Goal: Task Accomplishment & Management: Use online tool/utility

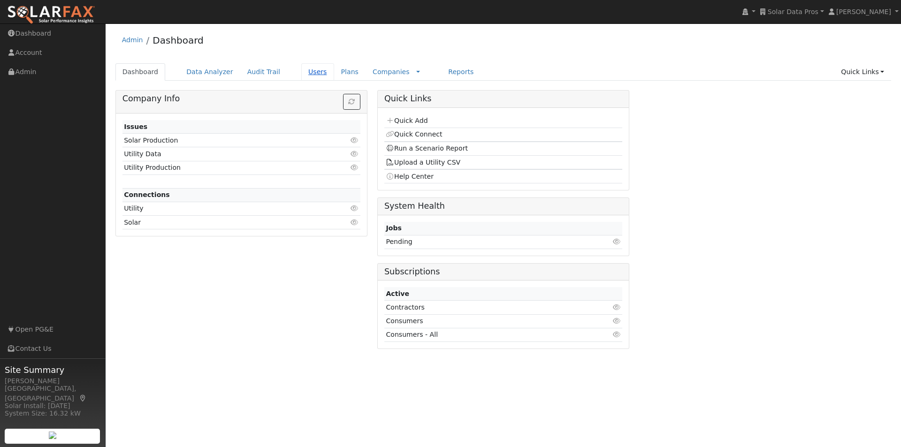
click at [301, 70] on link "Users" at bounding box center [317, 71] width 33 height 17
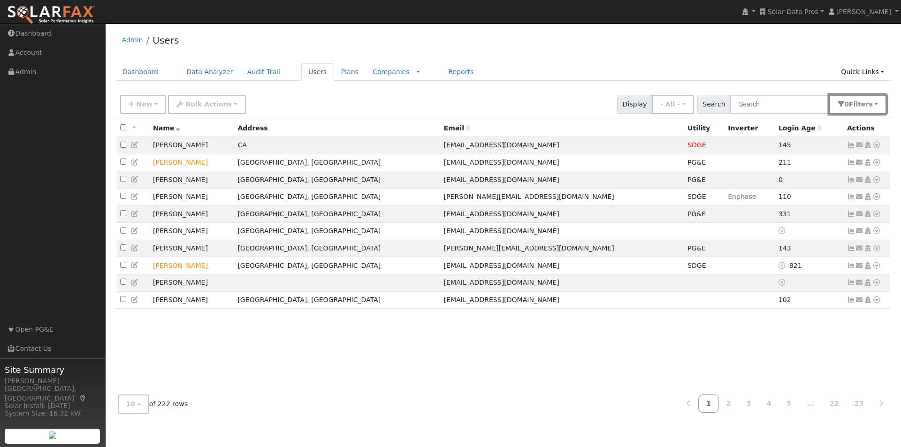
click at [876, 107] on button "0 Filter s" at bounding box center [857, 104] width 57 height 19
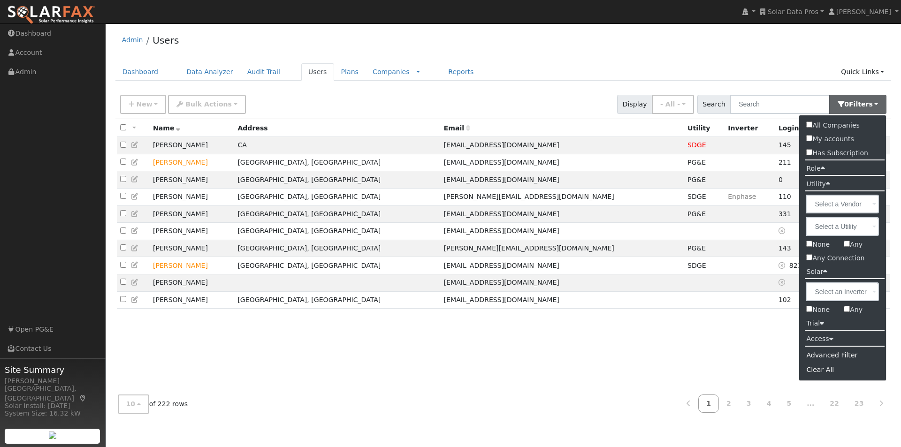
click at [848, 246] on input "Any" at bounding box center [847, 244] width 6 height 6
checkbox input "true"
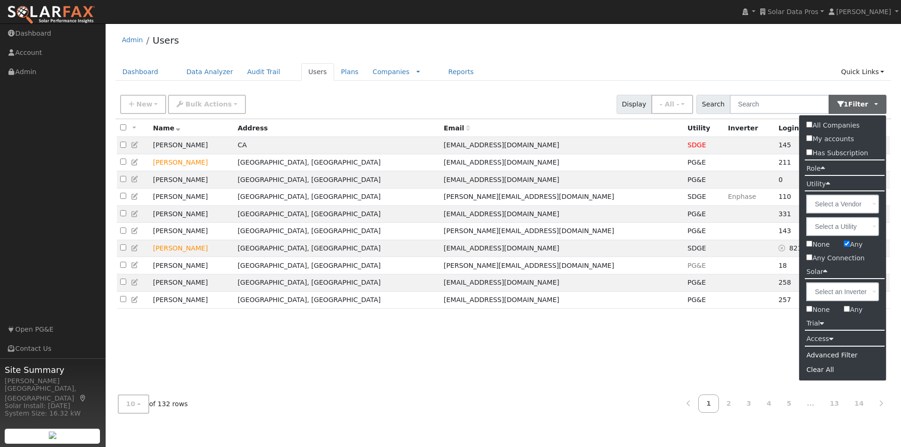
click at [848, 309] on input "Any" at bounding box center [847, 309] width 6 height 6
checkbox input "true"
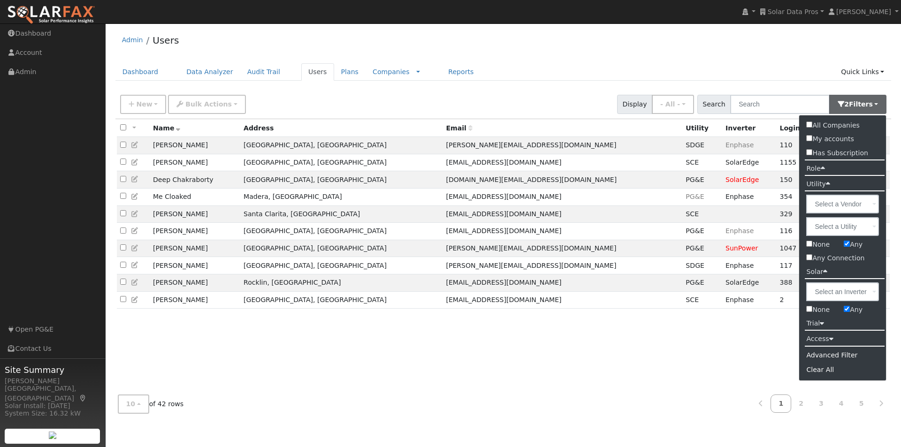
click at [731, 58] on div "Admin Users Dashboard Data Analyzer Audit Trail Users Plans Companies Rate Sche…" at bounding box center [503, 224] width 786 height 393
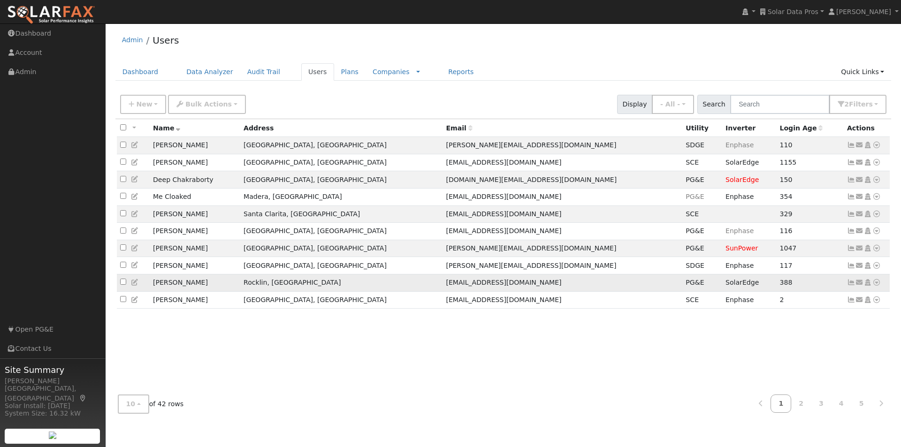
click at [850, 286] on icon at bounding box center [851, 282] width 8 height 7
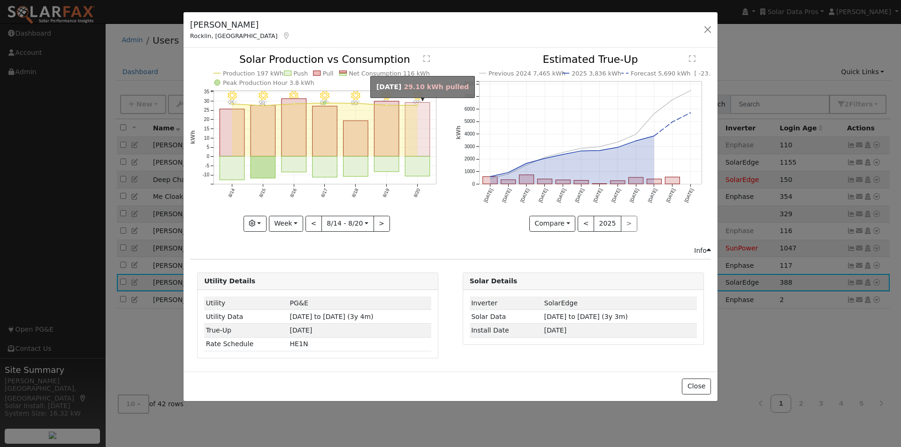
click at [411, 132] on rect "onclick=""" at bounding box center [417, 130] width 25 height 54
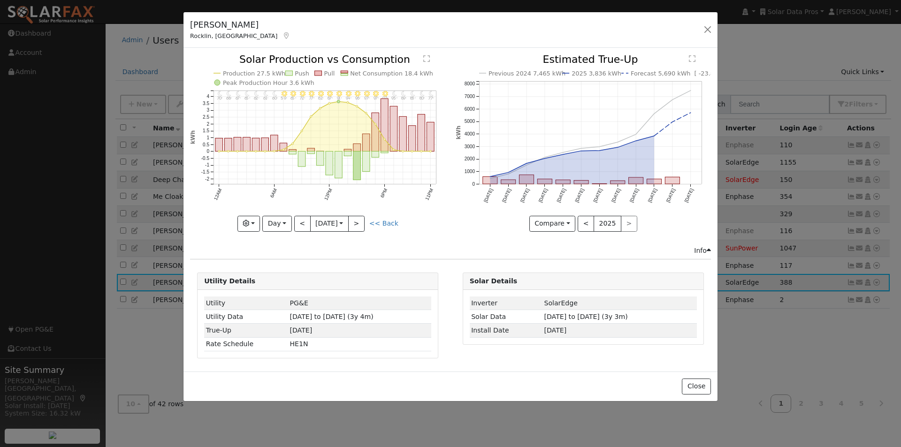
click at [374, 73] on text "Net Consumption 18.4 kWh" at bounding box center [392, 73] width 83 height 7
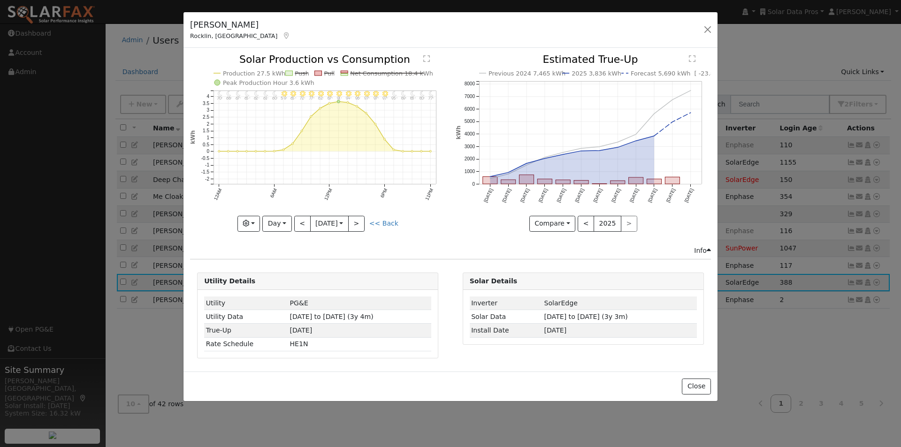
click at [368, 71] on text "Net Consumption 18.4 kWh" at bounding box center [392, 73] width 83 height 7
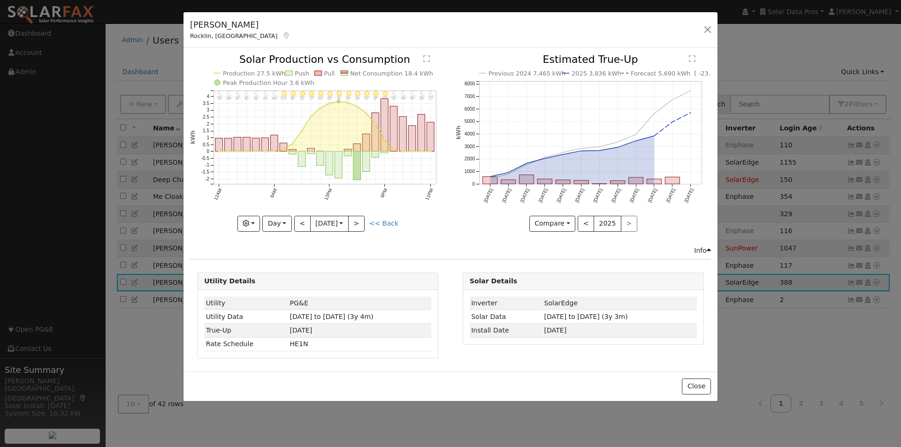
click at [252, 72] on text "Production 27.5 kWh" at bounding box center [254, 73] width 62 height 7
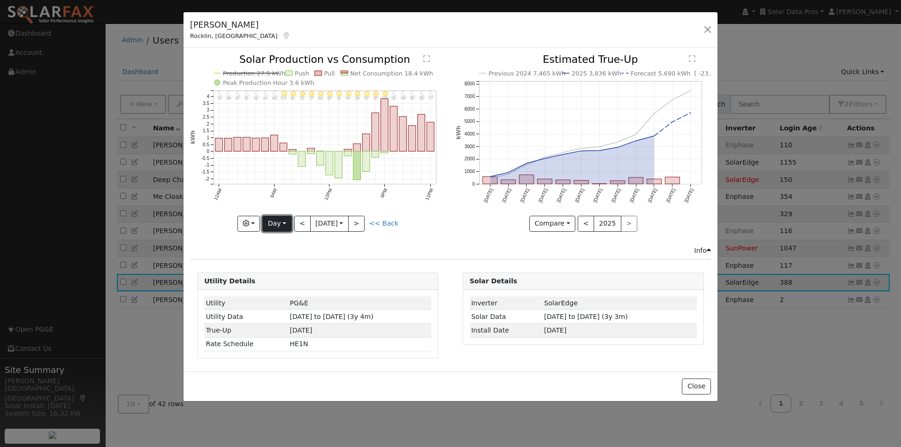
click at [283, 223] on button "Day" at bounding box center [276, 224] width 29 height 16
click at [282, 255] on link "Week" at bounding box center [295, 256] width 65 height 13
type input "[DATE]"
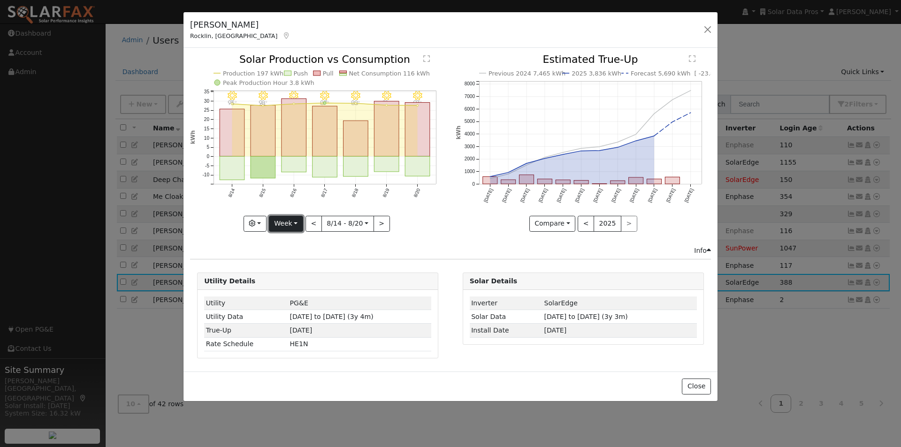
click at [290, 222] on button "Week" at bounding box center [286, 224] width 34 height 16
click at [288, 297] on link "Custom" at bounding box center [301, 296] width 65 height 13
click at [399, 222] on button "day" at bounding box center [398, 224] width 29 height 16
click at [399, 244] on link "Hour" at bounding box center [417, 243] width 65 height 13
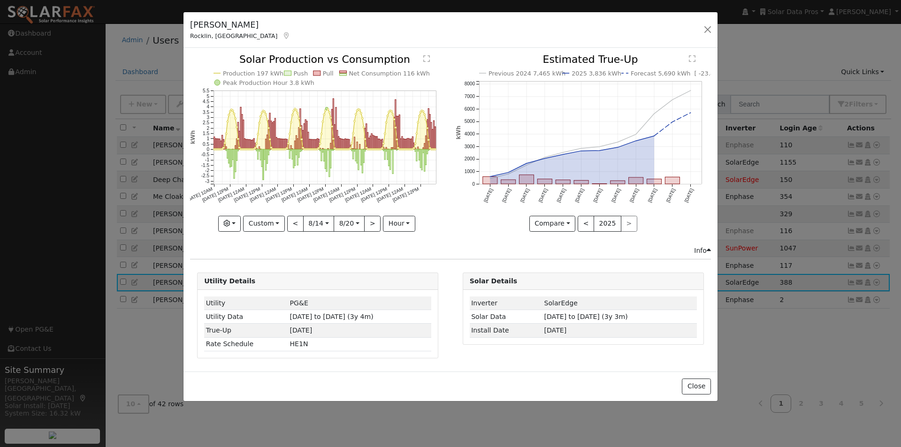
click at [427, 56] on text "" at bounding box center [426, 59] width 7 height 8
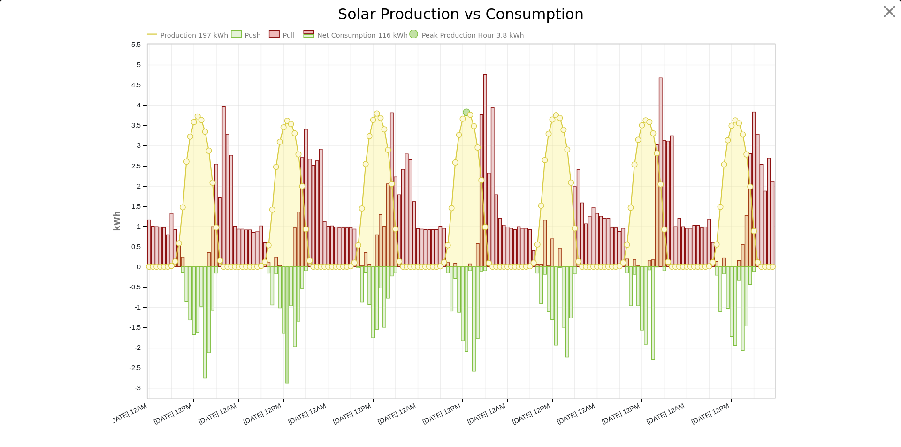
click at [305, 31] on rect at bounding box center [309, 32] width 10 height 3
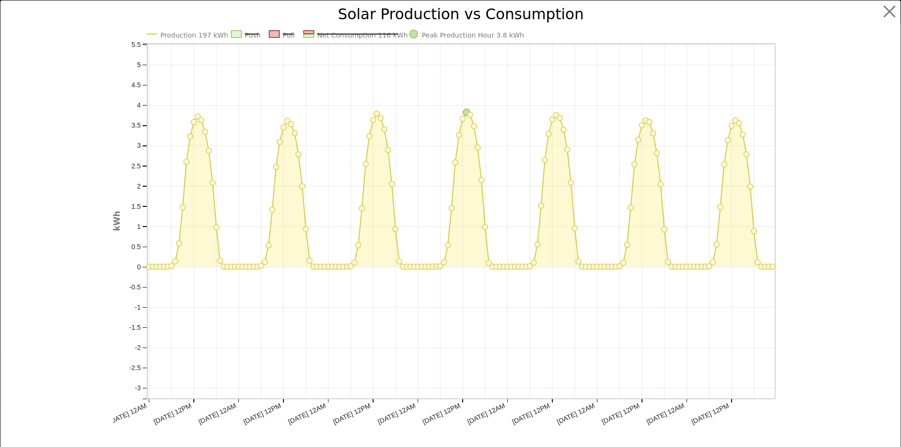
click at [304, 33] on rect at bounding box center [309, 32] width 10 height 3
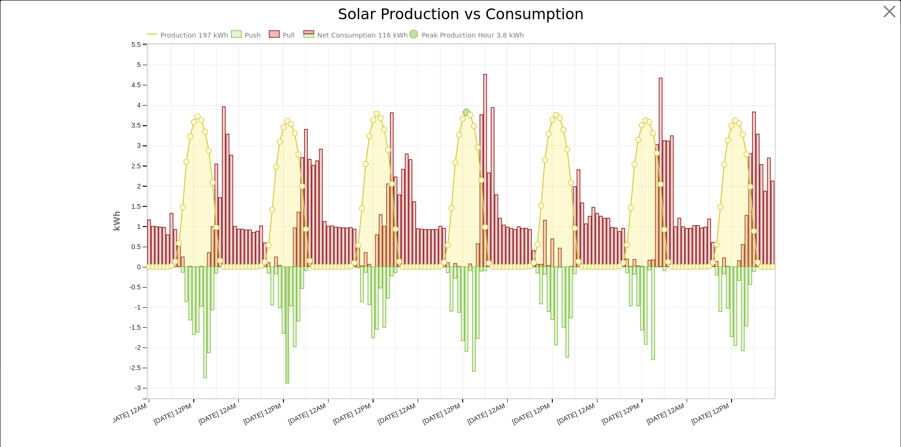
click at [181, 31] on text "Production 197 kWh" at bounding box center [194, 35] width 68 height 8
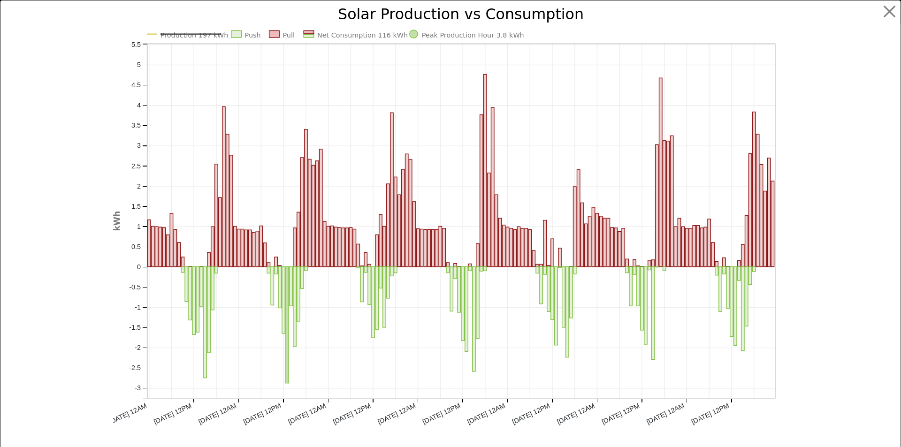
click at [180, 33] on text "Production 197 kWh" at bounding box center [194, 35] width 68 height 8
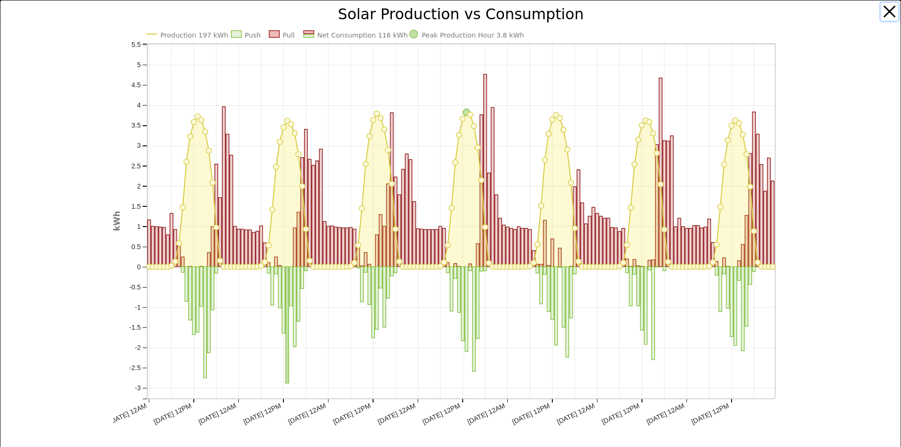
click at [881, 8] on button "button" at bounding box center [890, 12] width 18 height 18
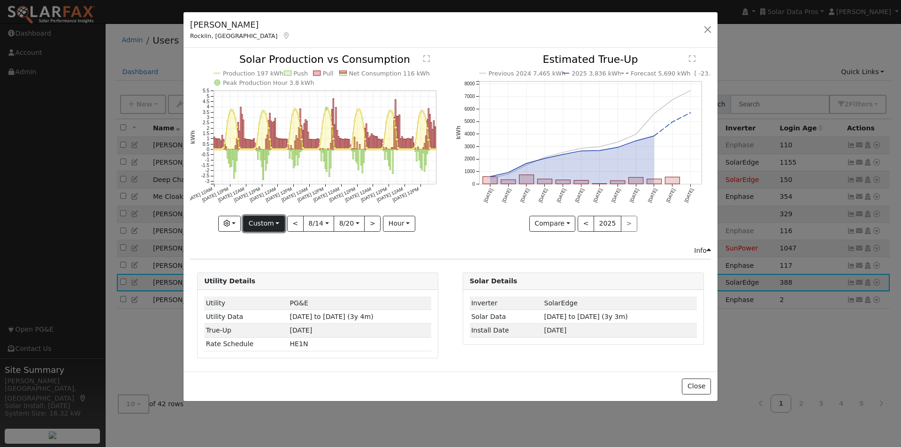
click at [274, 224] on button "Custom" at bounding box center [264, 224] width 42 height 16
click at [258, 282] on link "Year" at bounding box center [276, 282] width 65 height 13
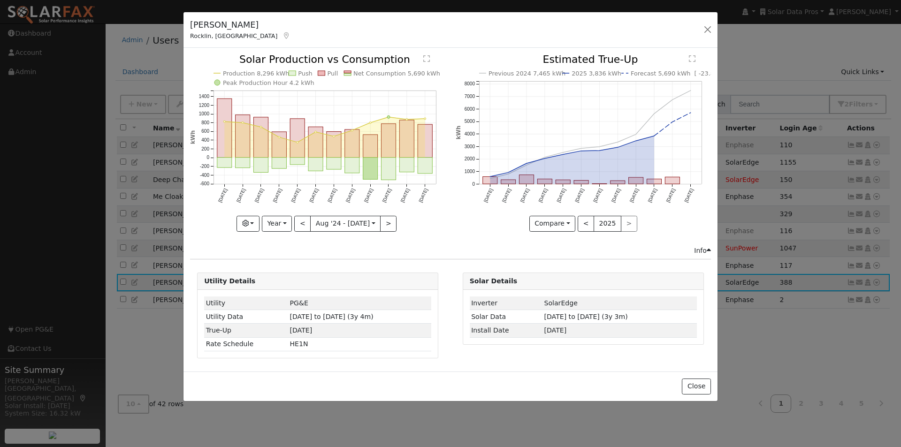
click at [385, 70] on text "Net Consumption 5,690 kWh" at bounding box center [396, 73] width 87 height 7
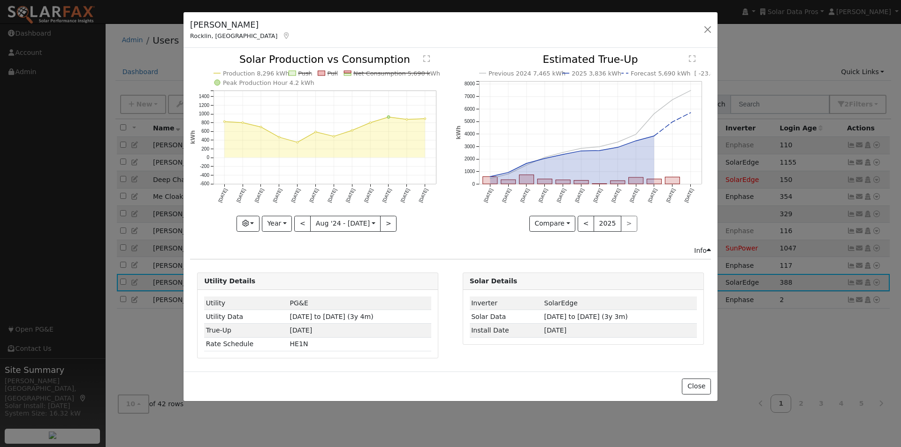
click at [372, 72] on text "Net Consumption 5,690 kWh" at bounding box center [396, 73] width 87 height 7
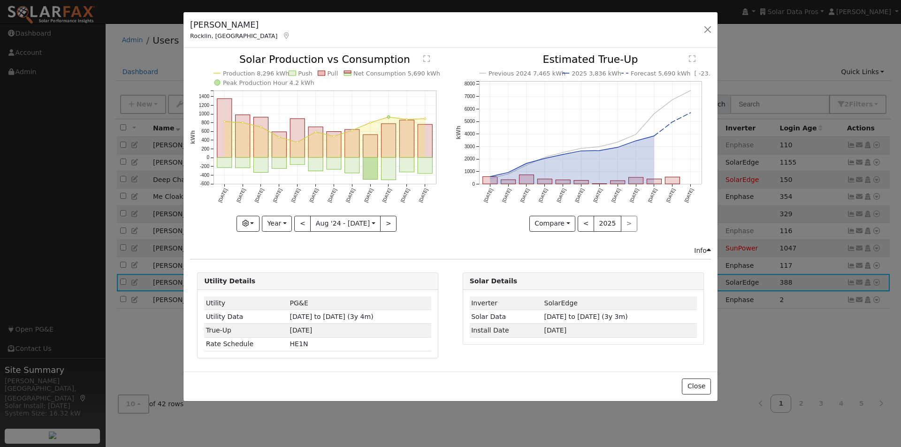
click at [252, 72] on text "Production 8,296 kWh" at bounding box center [256, 73] width 67 height 7
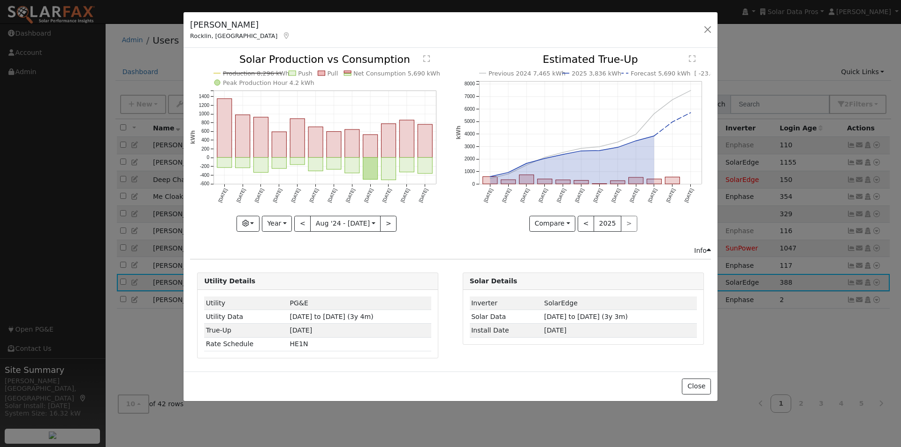
click at [252, 72] on text "Production 8,296 kWh" at bounding box center [256, 73] width 67 height 7
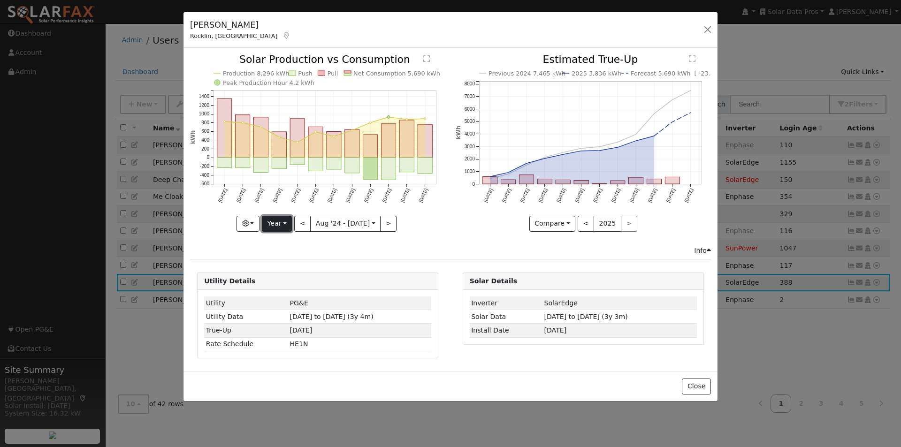
click at [273, 220] on button "Year" at bounding box center [277, 224] width 30 height 16
click at [288, 294] on link "Custom" at bounding box center [294, 296] width 65 height 13
click at [405, 223] on button "month" at bounding box center [399, 224] width 37 height 16
click at [390, 255] on link "Day" at bounding box center [413, 256] width 65 height 13
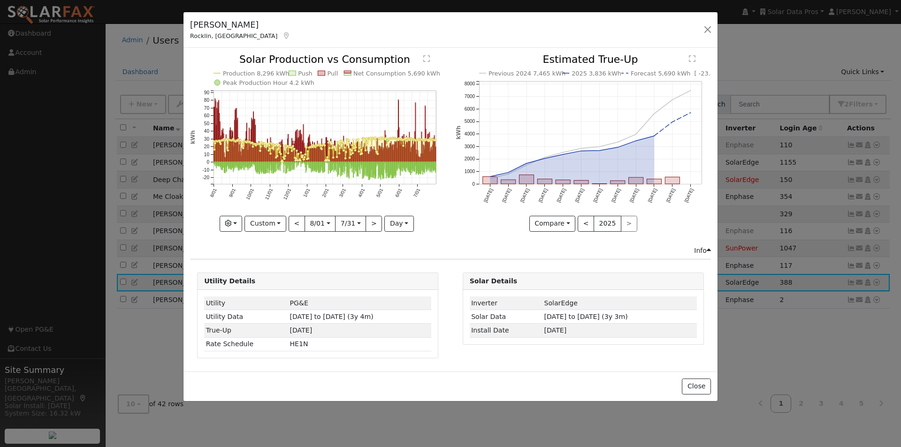
click at [428, 58] on text "" at bounding box center [426, 59] width 7 height 8
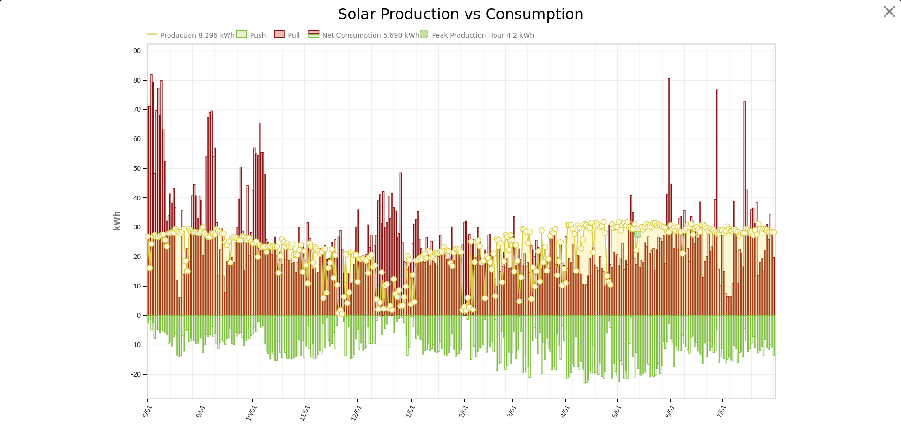
click at [203, 32] on text "Production 8,296 kWh" at bounding box center [197, 35] width 74 height 8
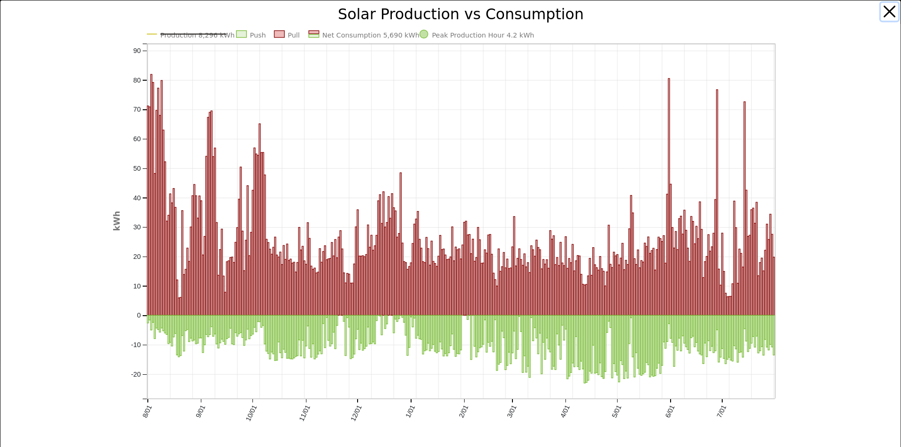
click at [883, 11] on button "button" at bounding box center [890, 12] width 18 height 18
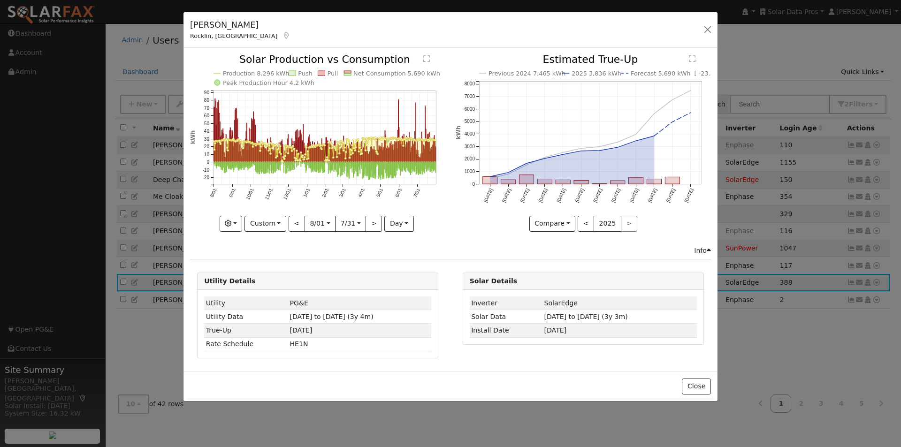
drag, startPoint x: 584, startPoint y: 72, endPoint x: 605, endPoint y: 76, distance: 21.5
click at [605, 76] on text "2025 3,836 kWh" at bounding box center [597, 73] width 50 height 7
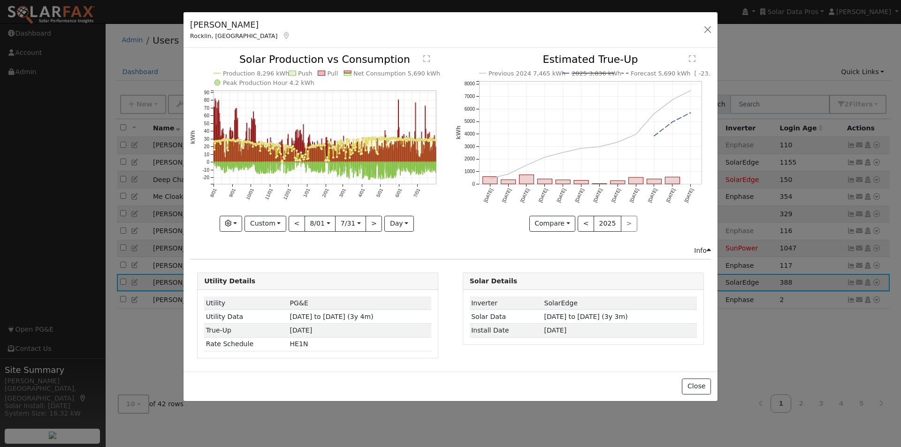
click at [652, 74] on text "Forecast 5,690 kWh [ -23.8% ]" at bounding box center [677, 73] width 93 height 7
click at [600, 71] on text "2025 3,836 kWh" at bounding box center [597, 73] width 50 height 7
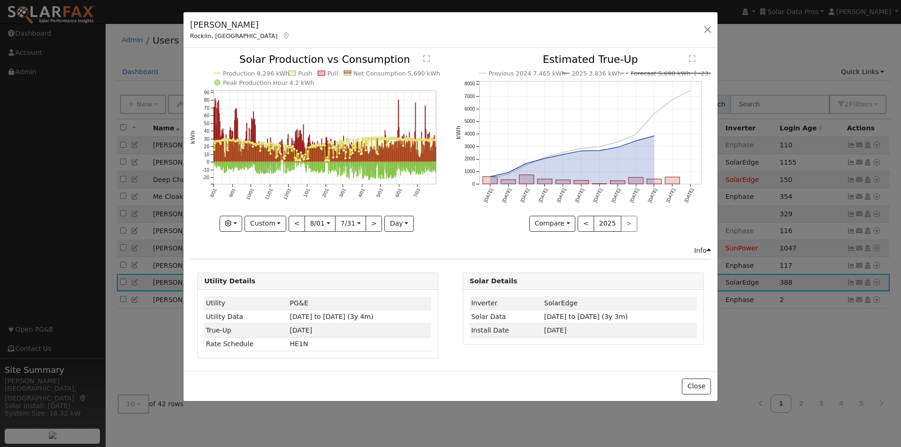
click at [651, 73] on line at bounding box center [671, 73] width 81 height 0
click at [695, 387] on button "Close" at bounding box center [696, 387] width 29 height 16
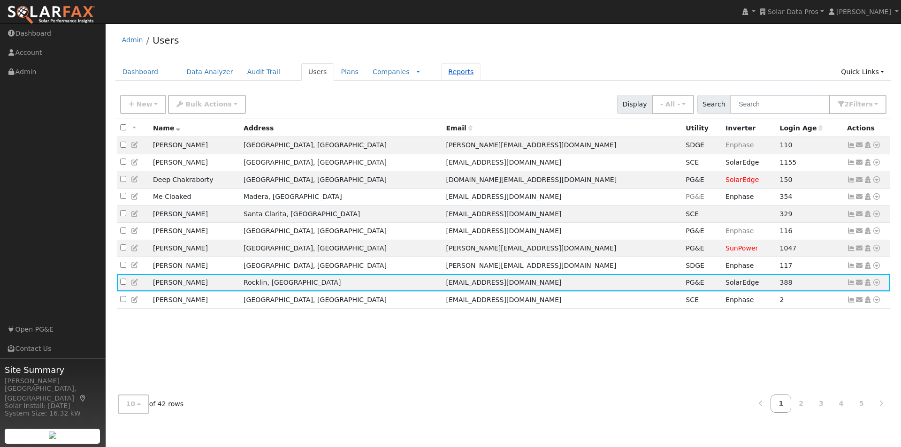
click at [441, 72] on link "Reports" at bounding box center [460, 71] width 39 height 17
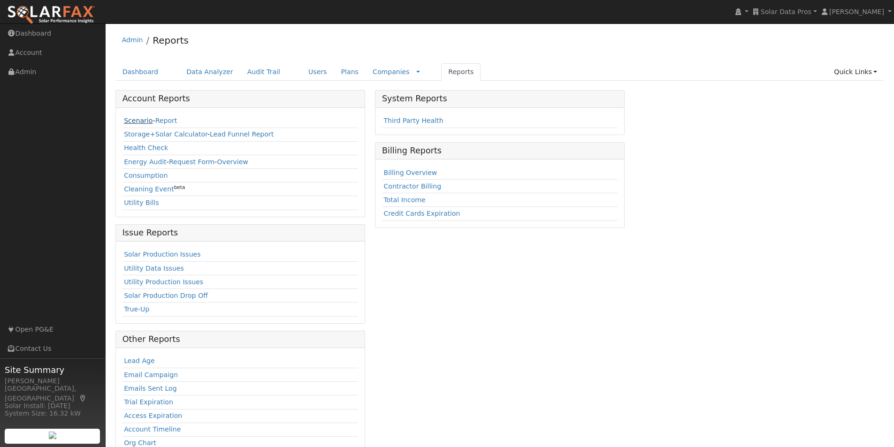
click at [127, 122] on link "Scenario" at bounding box center [138, 121] width 29 height 8
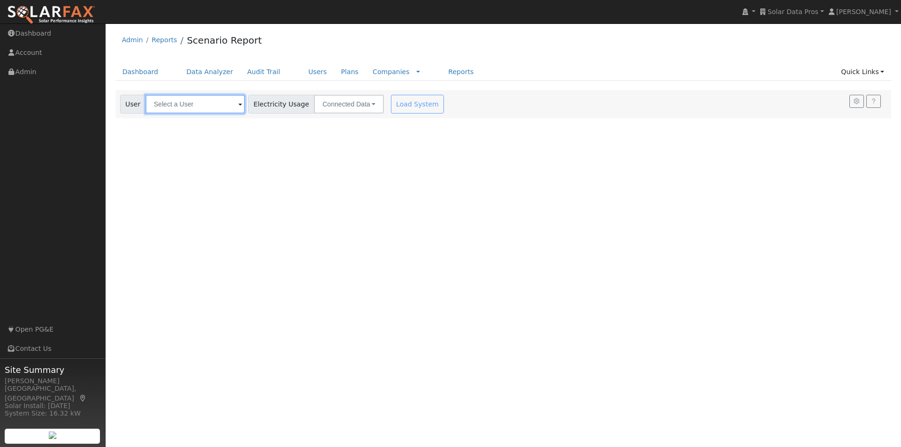
click at [165, 107] on input "text" at bounding box center [194, 104] width 99 height 19
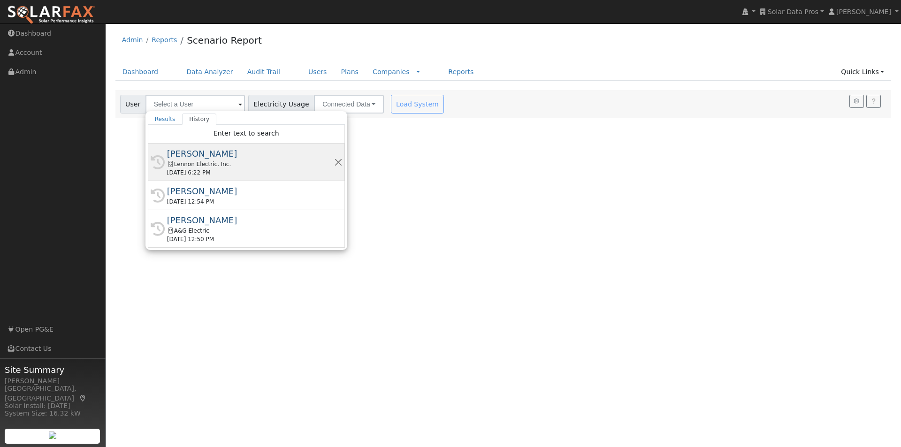
click at [190, 152] on div "Sam Asmar" at bounding box center [250, 153] width 167 height 13
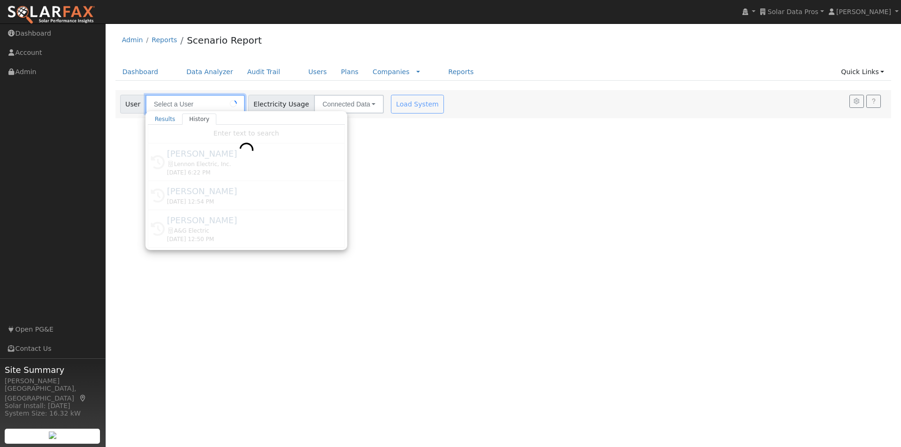
type input "Sam Asmar"
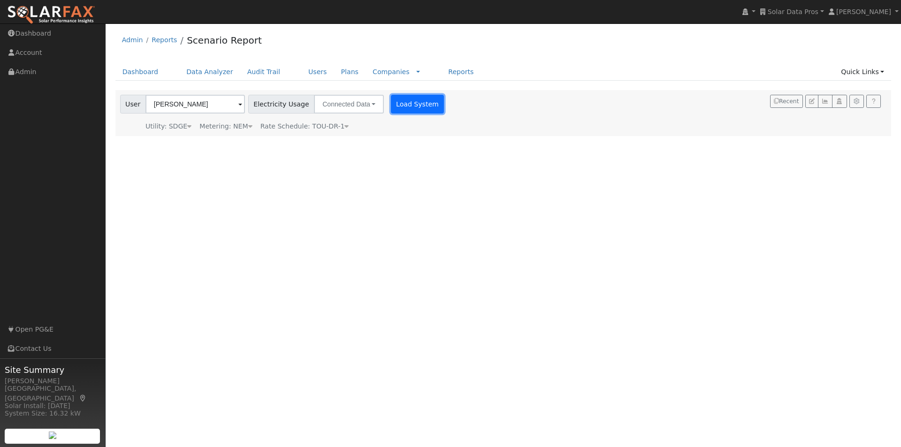
click at [405, 103] on button "Load System" at bounding box center [418, 104] width 54 height 19
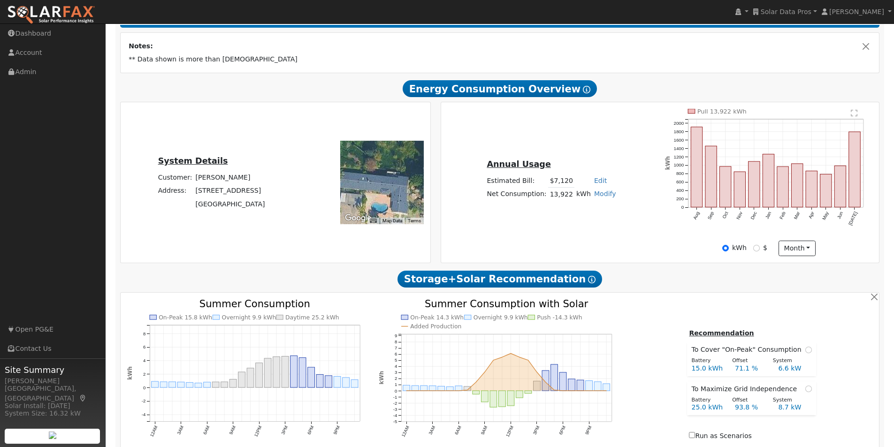
scroll to position [141, 0]
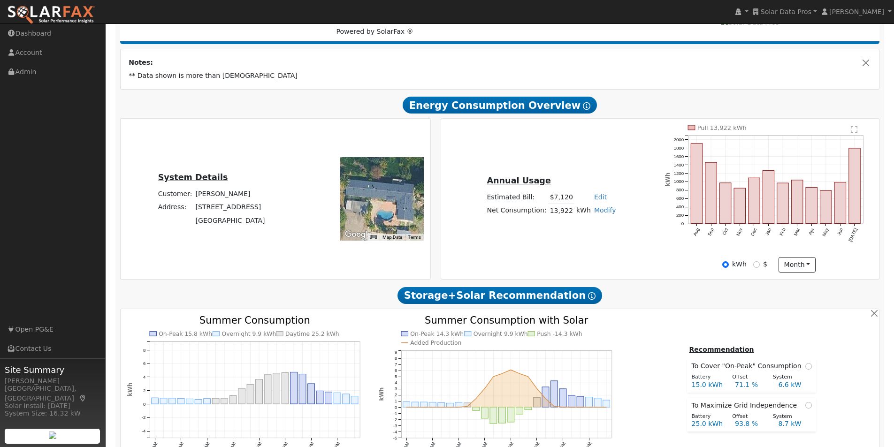
drag, startPoint x: 387, startPoint y: 210, endPoint x: 396, endPoint y: 200, distance: 13.6
click at [396, 200] on div at bounding box center [382, 199] width 84 height 84
click at [794, 267] on button "month" at bounding box center [797, 265] width 37 height 16
drag, startPoint x: 788, startPoint y: 286, endPoint x: 808, endPoint y: 271, distance: 24.8
click at [789, 286] on link "Day" at bounding box center [811, 284] width 65 height 13
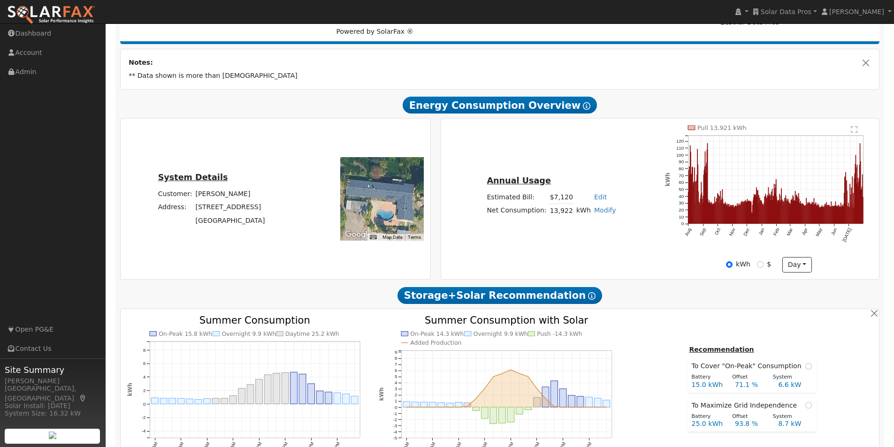
click at [850, 134] on icon "Pull 13,921 kWh Aug Sep Oct Nov Dec Jan Feb Mar Apr May Jun Jul 0 10 20 30 40 5…" at bounding box center [768, 190] width 207 height 131
click at [852, 133] on text "" at bounding box center [854, 130] width 7 height 8
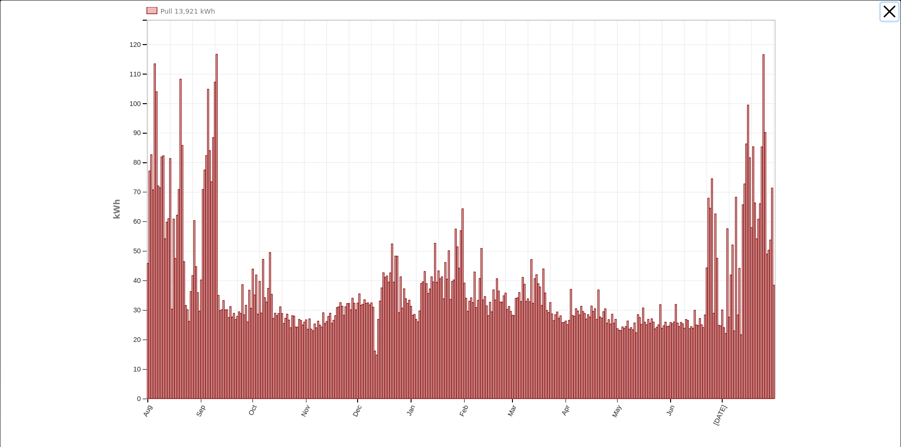
click at [882, 11] on button "button" at bounding box center [890, 12] width 18 height 18
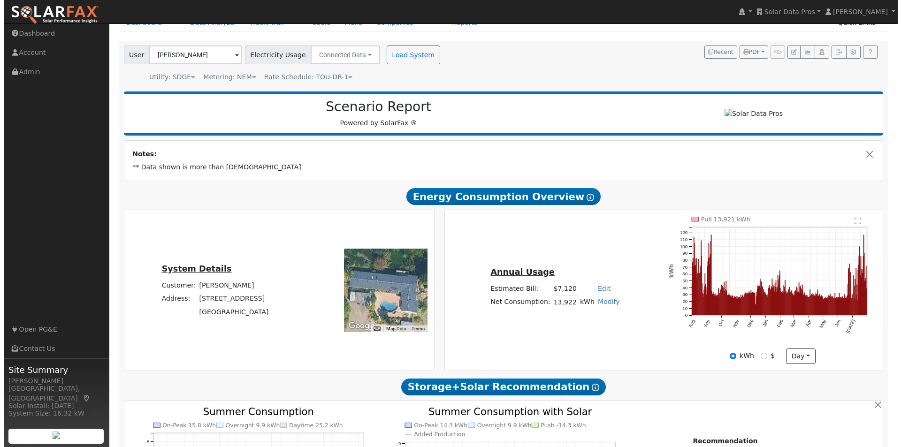
scroll to position [47, 0]
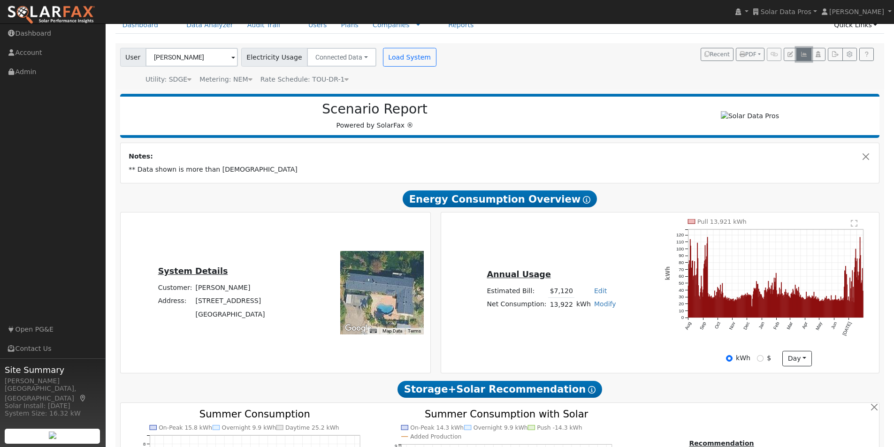
click at [805, 54] on icon "button" at bounding box center [803, 55] width 7 height 6
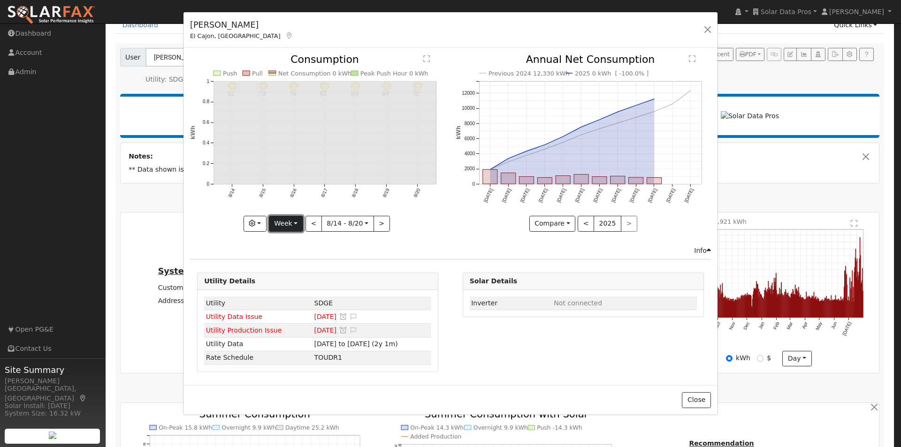
click at [282, 227] on button "Week" at bounding box center [286, 224] width 34 height 16
click at [286, 280] on link "Year" at bounding box center [301, 282] width 65 height 13
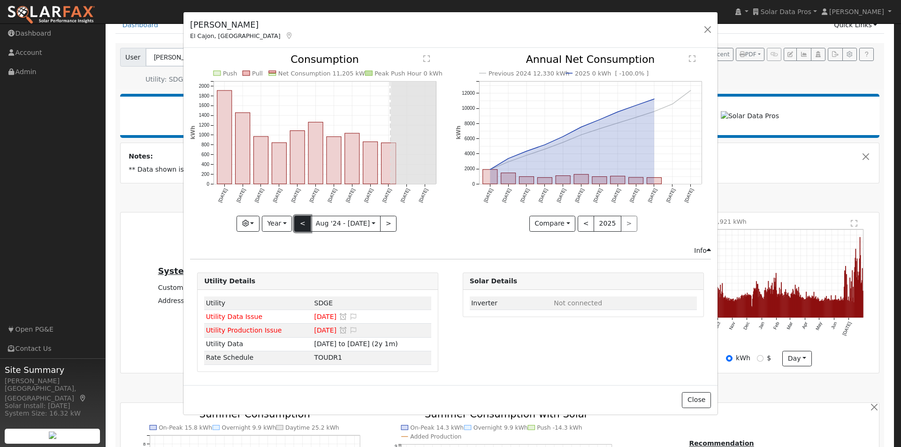
click at [305, 218] on button "<" at bounding box center [302, 224] width 16 height 16
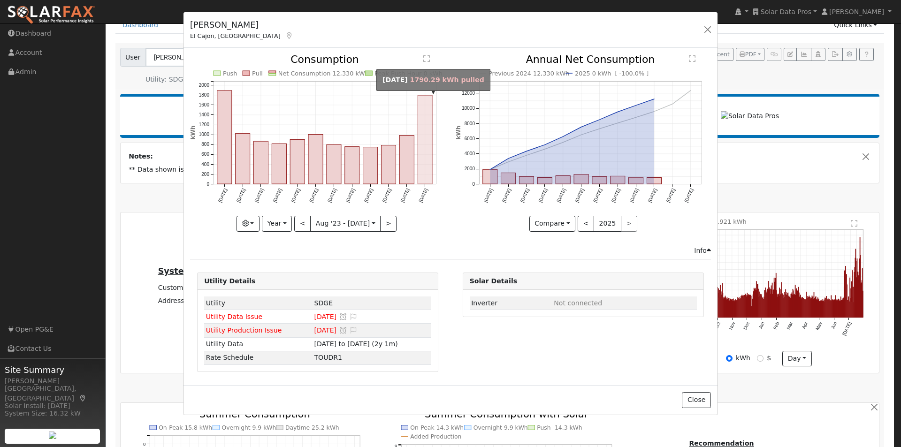
click at [425, 153] on rect "onclick=""" at bounding box center [425, 140] width 15 height 89
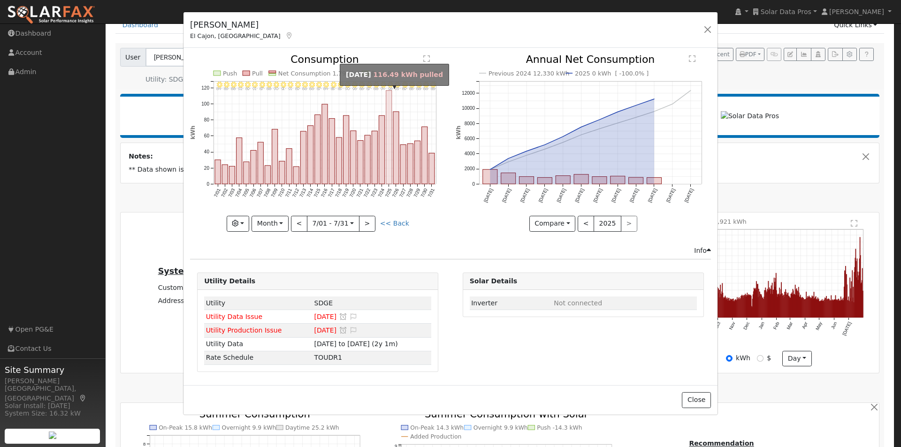
click at [387, 111] on rect "onclick=""" at bounding box center [389, 137] width 6 height 93
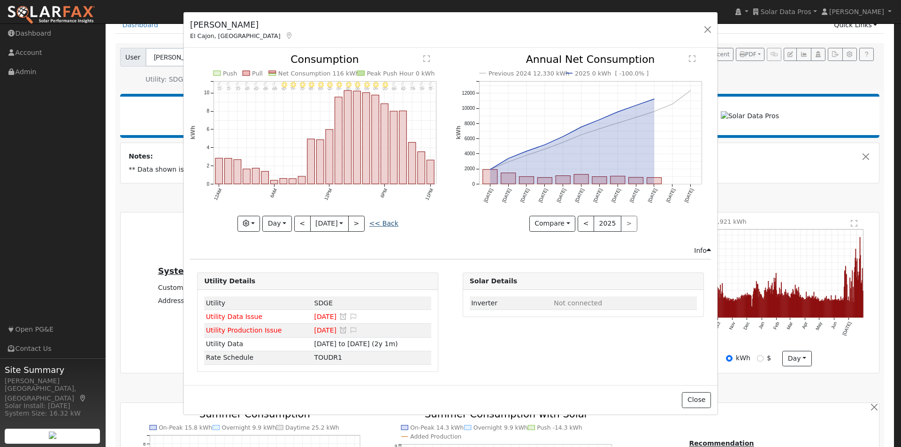
click at [391, 222] on link "<< Back" at bounding box center [383, 224] width 29 height 8
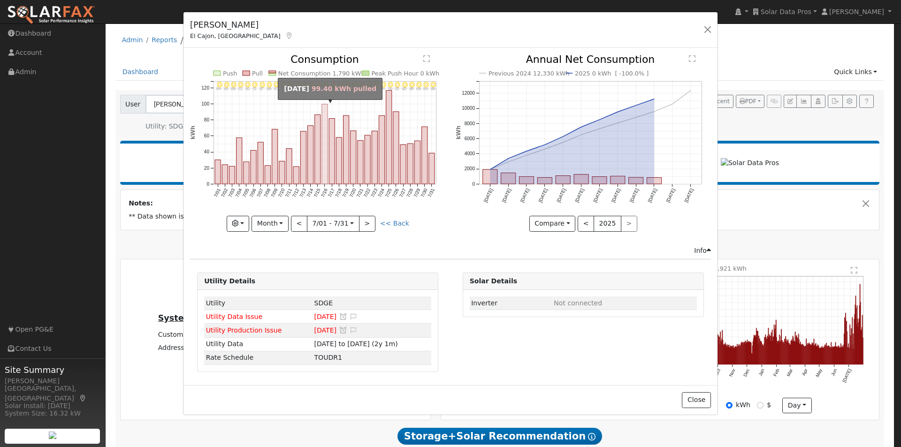
click at [324, 116] on rect "onclick=""" at bounding box center [325, 145] width 6 height 80
type input "2024-07-16"
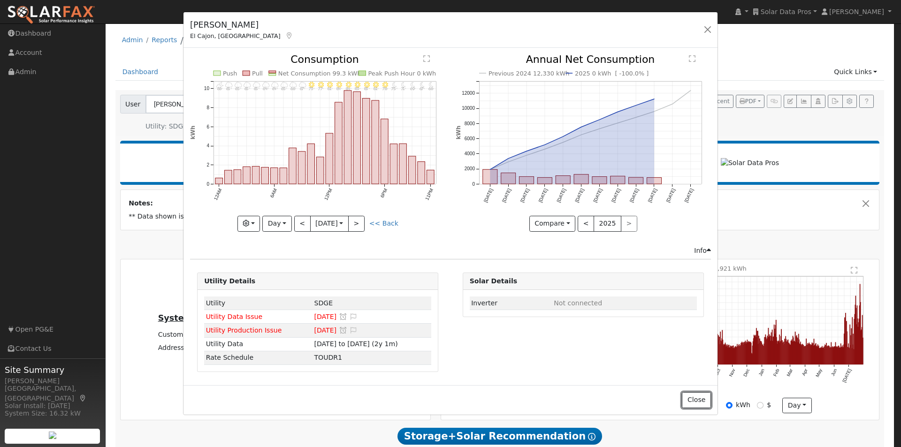
drag, startPoint x: 697, startPoint y: 399, endPoint x: 687, endPoint y: 331, distance: 68.9
click at [697, 399] on button "Close" at bounding box center [696, 400] width 29 height 16
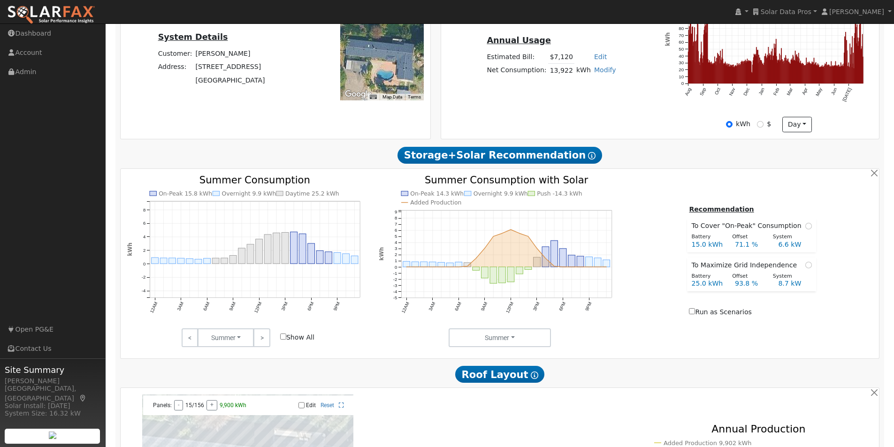
scroll to position [282, 0]
click at [265, 338] on link ">" at bounding box center [261, 337] width 16 height 19
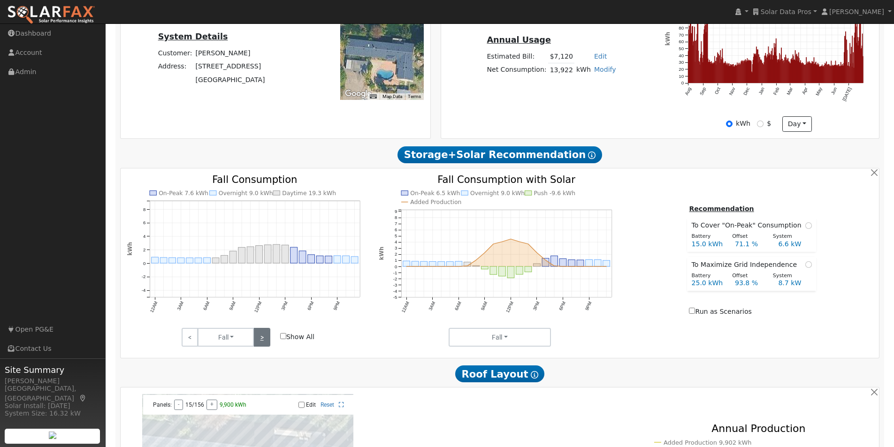
click at [265, 338] on link ">" at bounding box center [261, 337] width 16 height 19
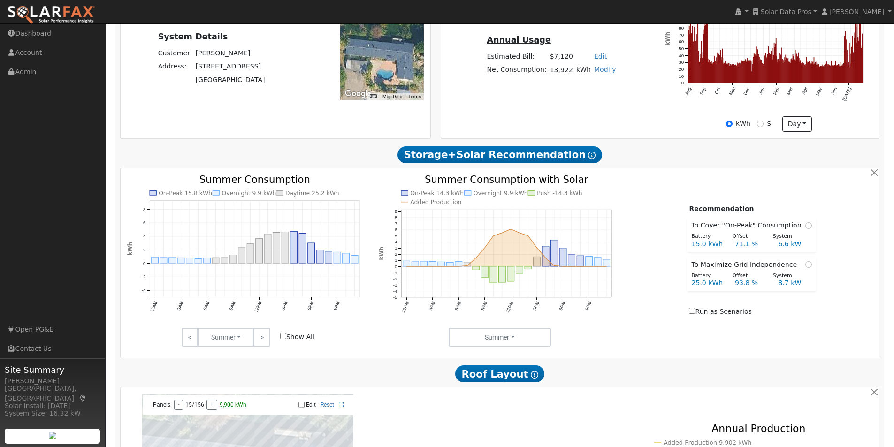
click at [284, 339] on input "Show All" at bounding box center [283, 336] width 6 height 6
checkbox input "true"
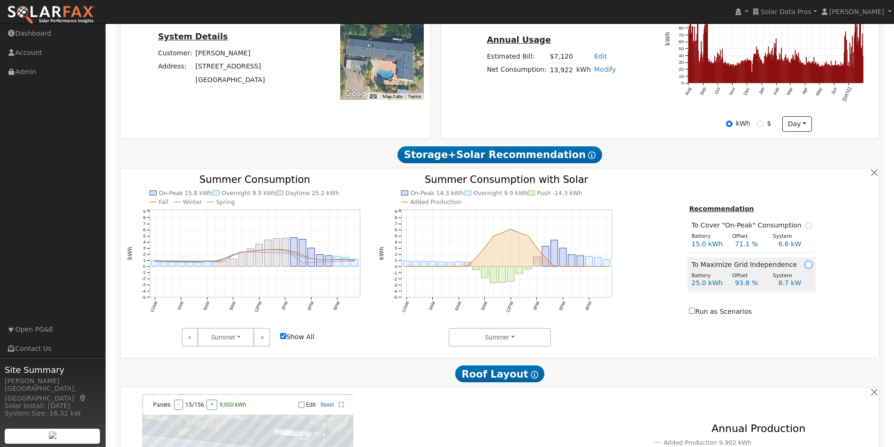
click at [806, 268] on input "radio" at bounding box center [808, 264] width 7 height 7
radio input "true"
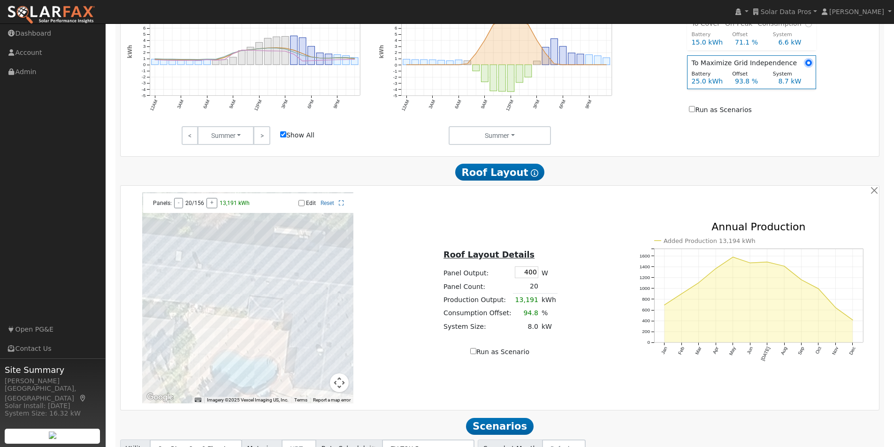
scroll to position [516, 0]
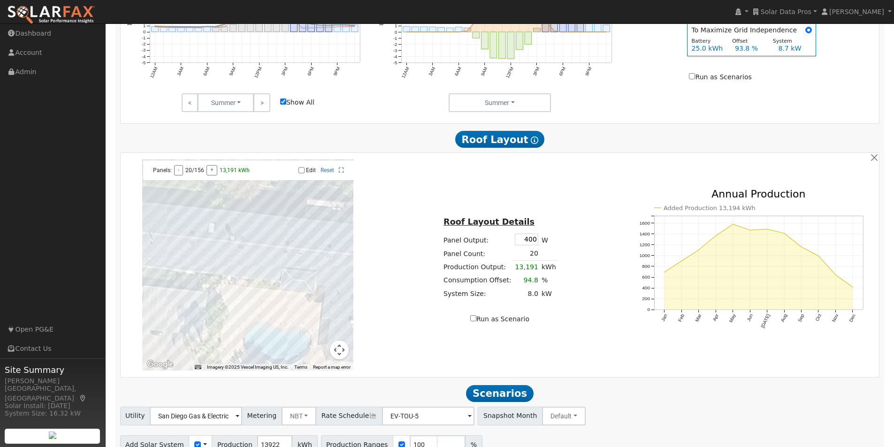
drag, startPoint x: 258, startPoint y: 257, endPoint x: 291, endPoint y: 261, distance: 34.1
click at [291, 261] on div at bounding box center [247, 265] width 211 height 211
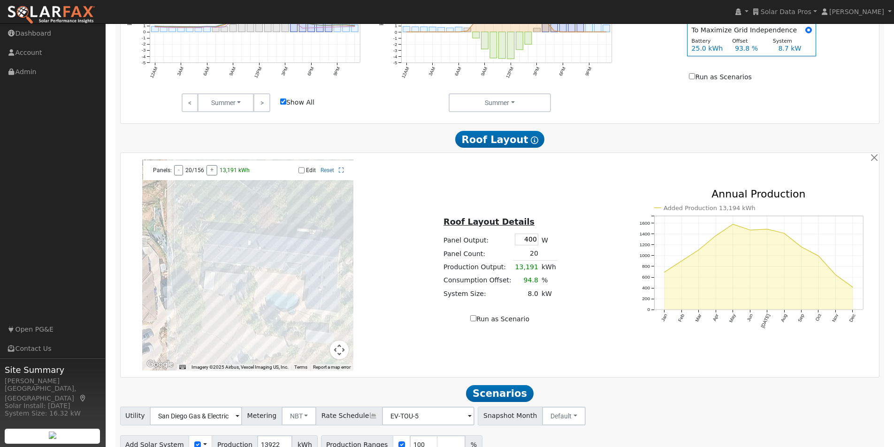
click at [301, 173] on input "Edit" at bounding box center [301, 170] width 6 height 7
click at [232, 260] on div at bounding box center [247, 265] width 211 height 211
click at [237, 268] on div at bounding box center [247, 265] width 211 height 211
click at [245, 261] on div at bounding box center [247, 265] width 211 height 211
click at [284, 265] on div at bounding box center [247, 265] width 211 height 211
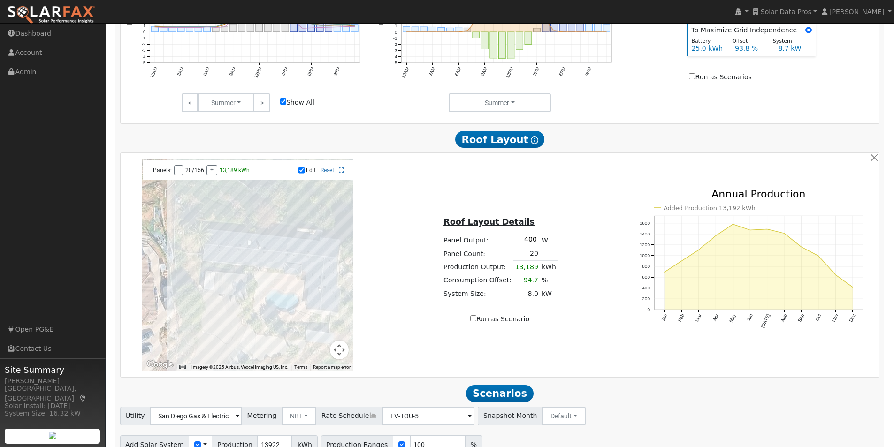
click at [281, 265] on div at bounding box center [247, 265] width 211 height 211
click at [275, 265] on div at bounding box center [247, 265] width 211 height 211
click at [271, 264] on div at bounding box center [247, 265] width 211 height 211
click at [266, 270] on div at bounding box center [247, 265] width 211 height 211
click at [301, 174] on input "Edit" at bounding box center [301, 170] width 6 height 7
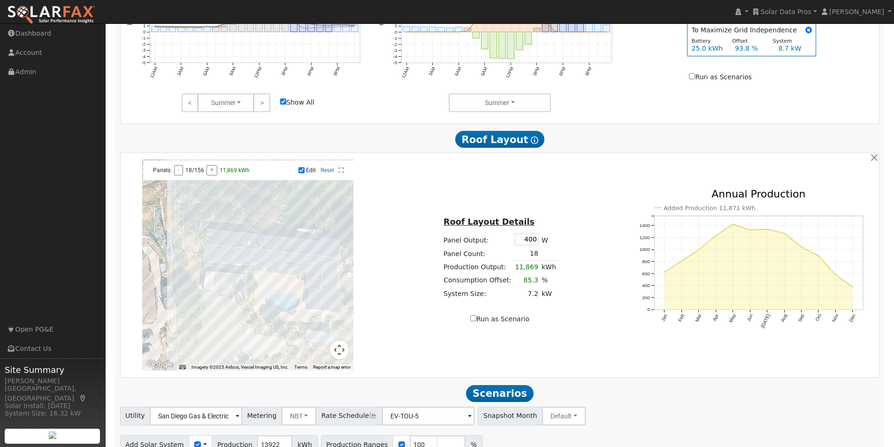
checkbox input "false"
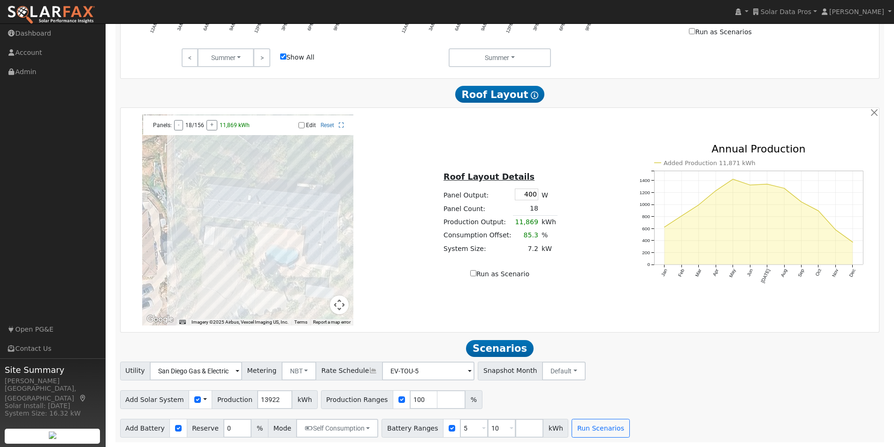
scroll to position [566, 0]
drag, startPoint x: 443, startPoint y: 428, endPoint x: 439, endPoint y: 430, distance: 4.8
click at [440, 430] on div "Battery Ranges 5 Overrides Reserve % Mode None None Self Consumption Peak Savin…" at bounding box center [475, 428] width 187 height 19
type input "10"
type input "1"
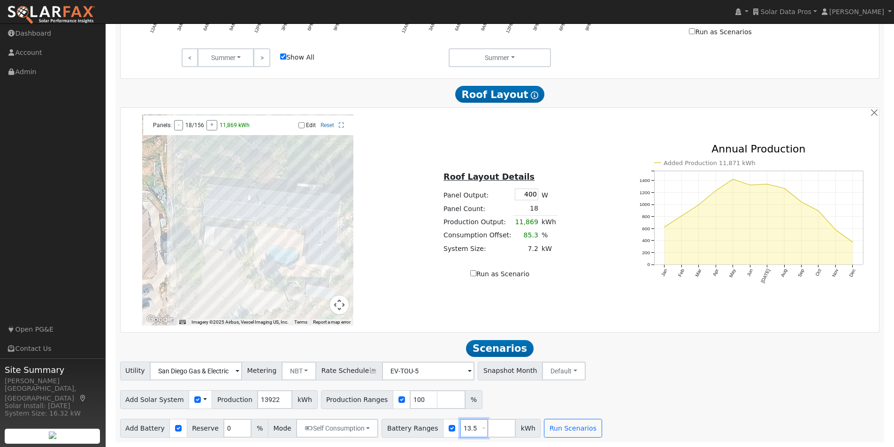
type input "13.5"
type input "27"
type input "40.5"
click at [600, 432] on button "Run Scenarios" at bounding box center [628, 428] width 58 height 19
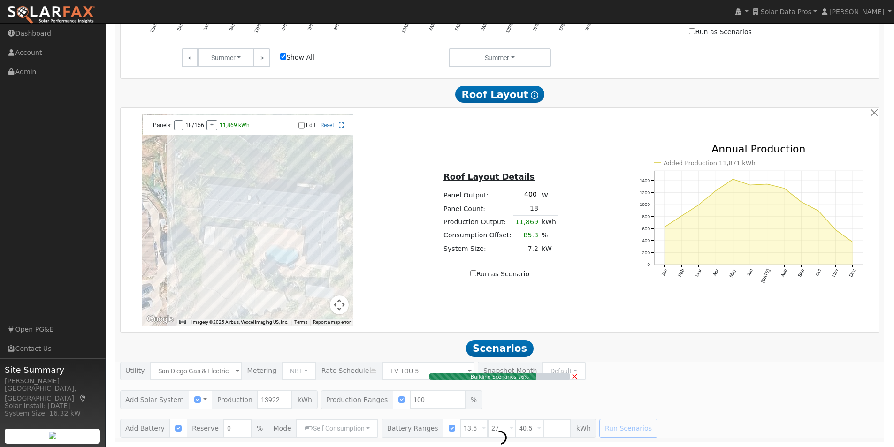
type input "9.3"
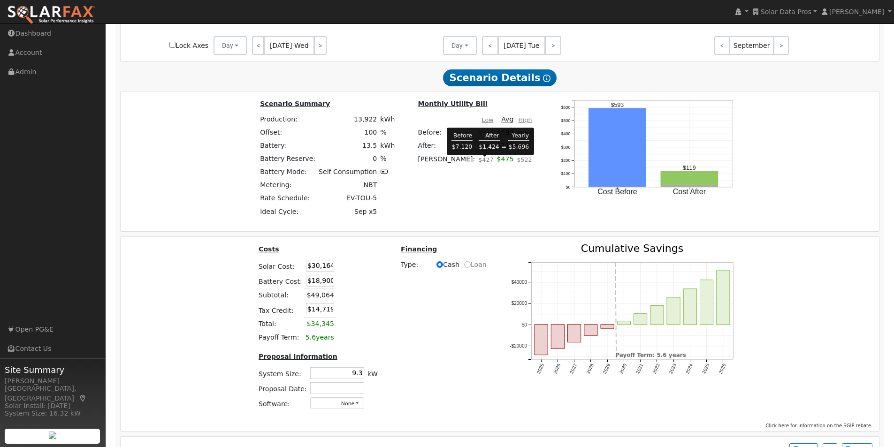
scroll to position [1262, 0]
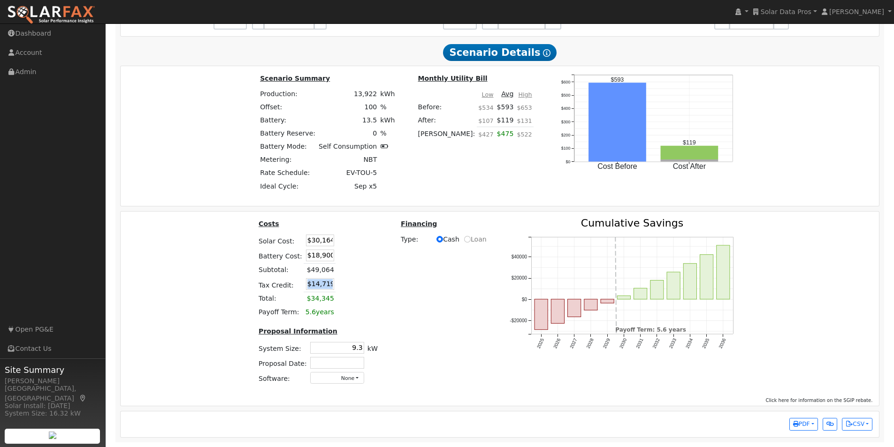
drag, startPoint x: 302, startPoint y: 283, endPoint x: 353, endPoint y: 280, distance: 51.3
click at [353, 280] on tr "Tax Credit: $14,719" at bounding box center [318, 284] width 122 height 15
click at [328, 284] on input "$14,719" at bounding box center [320, 284] width 28 height 12
click at [304, 283] on td "$14,719" at bounding box center [320, 284] width 32 height 15
drag, startPoint x: 303, startPoint y: 283, endPoint x: 382, endPoint y: 284, distance: 78.4
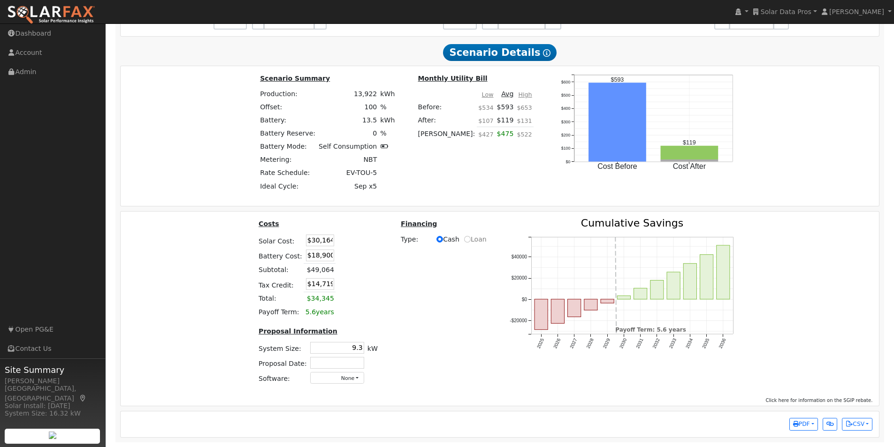
click at [382, 286] on div "Costs Solar Cost: $30,164 Battery Cost: $18,900 Subtotal: $49,064 Tax Credit: $…" at bounding box center [318, 305] width 142 height 174
type input "$0"
click at [380, 287] on div "Costs Solar Cost: $30,164 Battery Cost: $18,900 Subtotal: $49,064 Tax Credit: $…" at bounding box center [318, 305] width 142 height 174
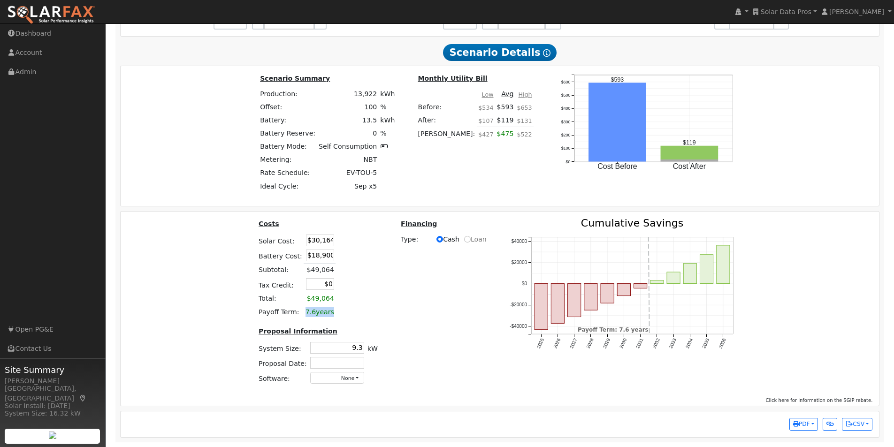
drag, startPoint x: 306, startPoint y: 312, endPoint x: 360, endPoint y: 308, distance: 54.6
click at [371, 313] on table "Costs Solar Cost: $30,164 Battery Cost: $18,900 Subtotal: $49,064 Tax Credit: $…" at bounding box center [318, 268] width 122 height 100
click at [382, 314] on div "Costs Solar Cost: $30,164 Battery Cost: $18,900 Subtotal: $49,064 Tax Credit: $…" at bounding box center [318, 305] width 142 height 174
click at [453, 292] on div "Costs Solar Cost: $30,164 Battery Cost: $18,900 Subtotal: $49,064 Tax Credit: $…" at bounding box center [499, 305] width 765 height 174
drag, startPoint x: 330, startPoint y: 311, endPoint x: 296, endPoint y: 312, distance: 34.3
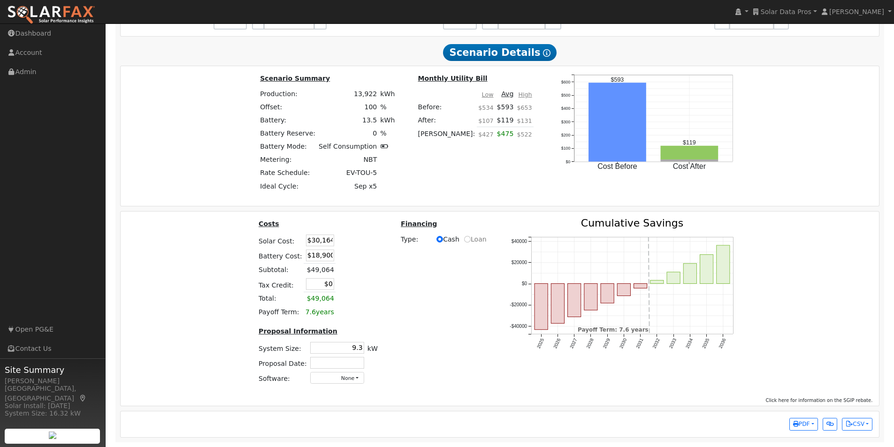
click at [295, 193] on tr "Payoff Term: 7.6 years" at bounding box center [328, 186] width 138 height 13
drag, startPoint x: 392, startPoint y: 300, endPoint x: 341, endPoint y: 306, distance: 51.9
click at [391, 300] on div "Costs Solar Cost: $30,164 Battery Cost: $18,900 Subtotal: $49,064 Tax Credit: $…" at bounding box center [499, 305] width 765 height 174
drag, startPoint x: 305, startPoint y: 310, endPoint x: 329, endPoint y: 311, distance: 24.4
click at [329, 311] on td "7.6 years" at bounding box center [320, 312] width 32 height 13
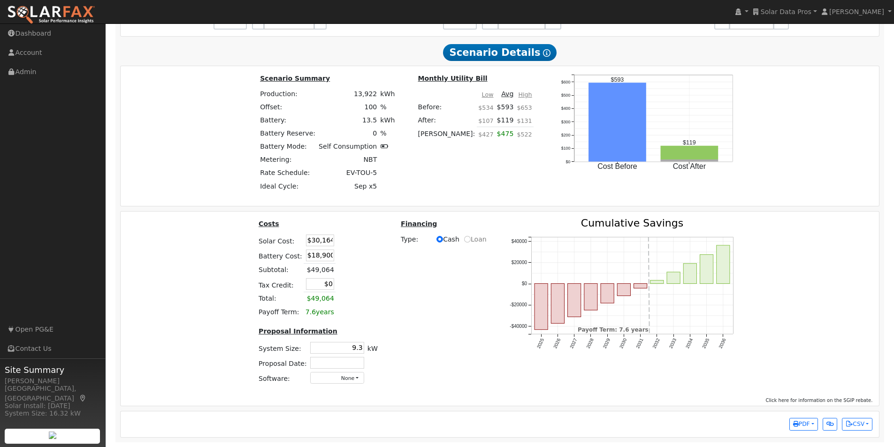
click at [373, 294] on table "Costs Solar Cost: $30,164 Battery Cost: $18,900 Subtotal: $49,064 Tax Credit: $…" at bounding box center [318, 268] width 122 height 100
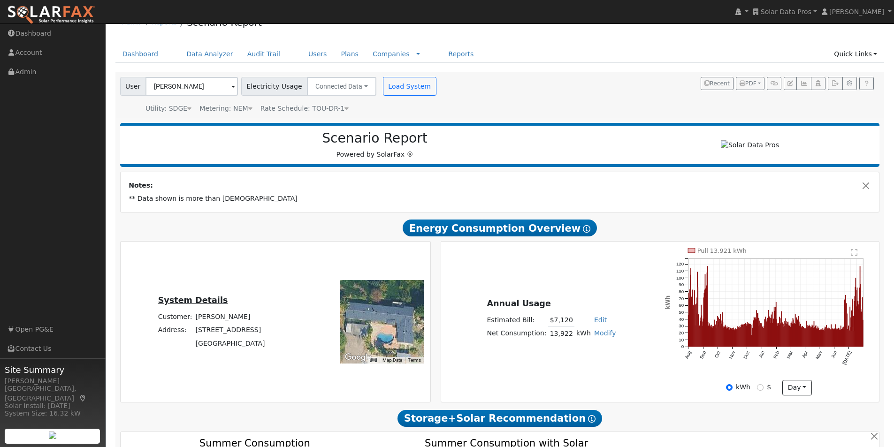
scroll to position [0, 0]
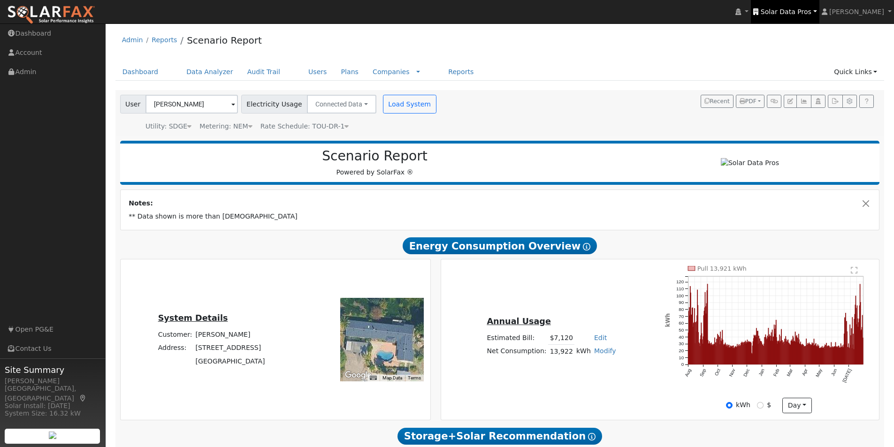
click at [803, 11] on span "Solar Data Pros" at bounding box center [786, 12] width 51 height 8
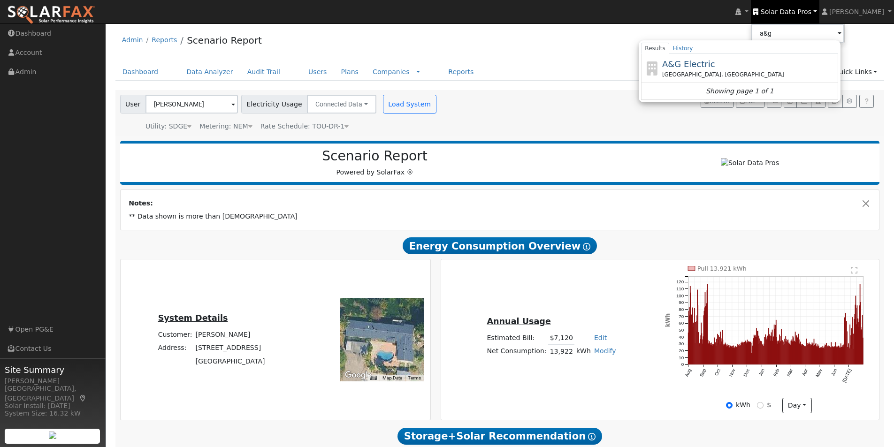
click at [708, 63] on span "A&G Electric" at bounding box center [688, 64] width 53 height 10
type input "A&G Electric"
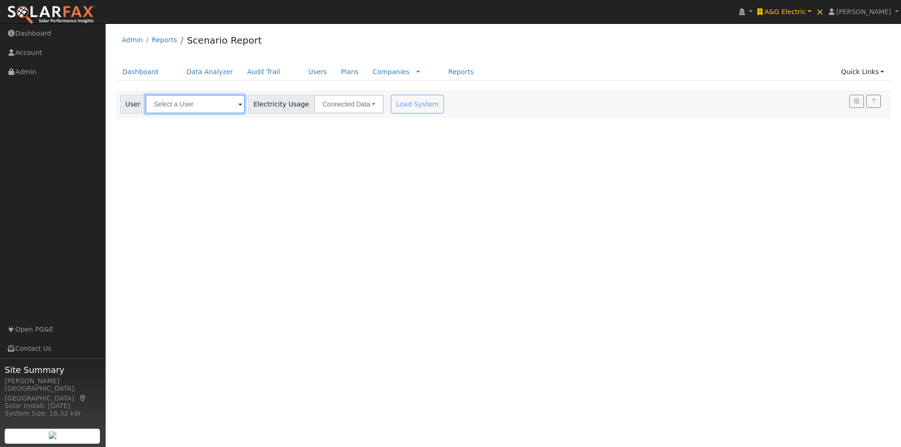
click at [230, 99] on input "text" at bounding box center [194, 104] width 99 height 19
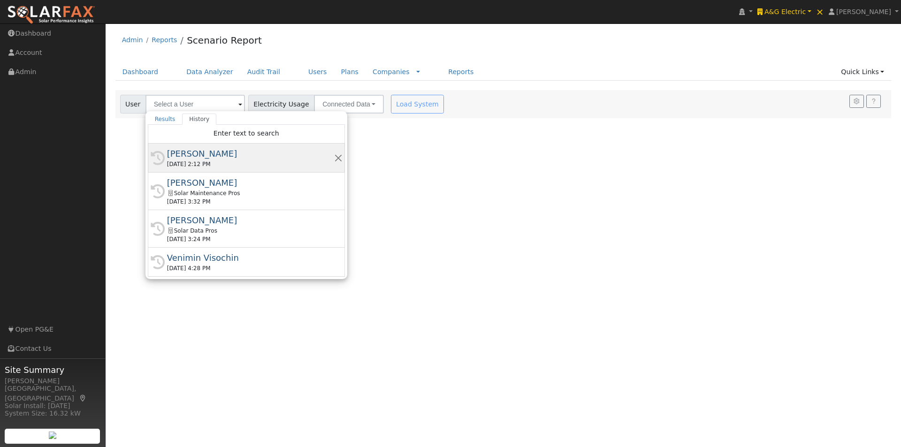
click at [180, 152] on div "Curtis Mitchell" at bounding box center [250, 153] width 167 height 13
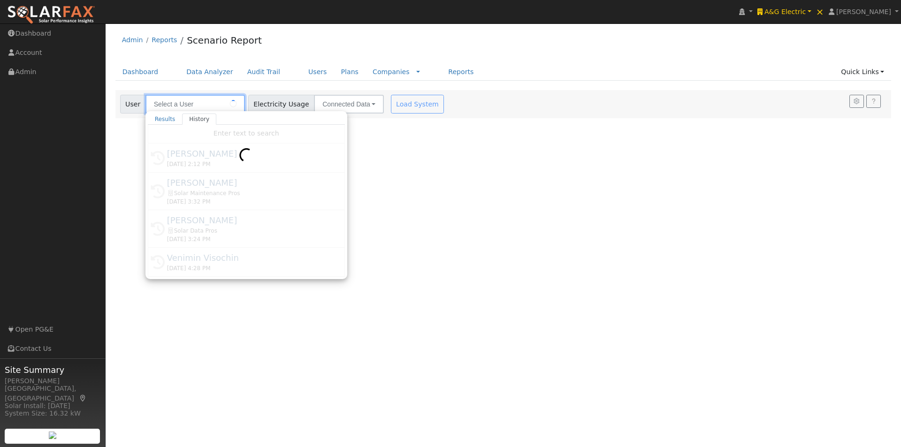
type input "Curtis Mitchell"
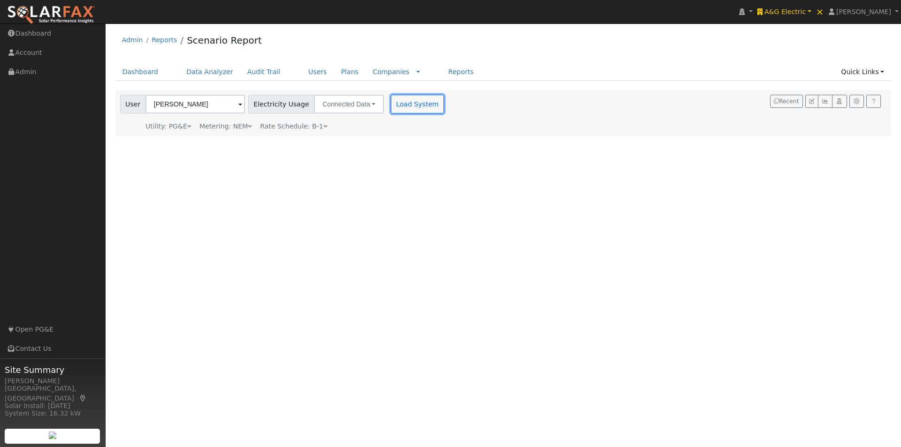
click at [407, 106] on button "Load System" at bounding box center [418, 104] width 54 height 19
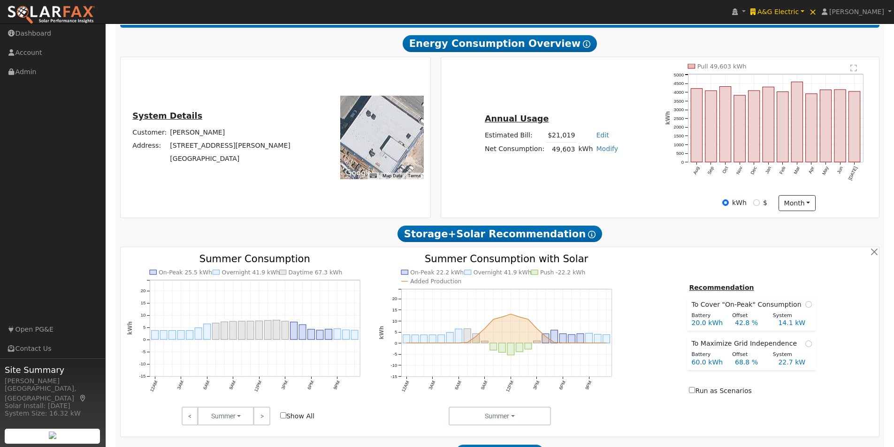
scroll to position [141, 0]
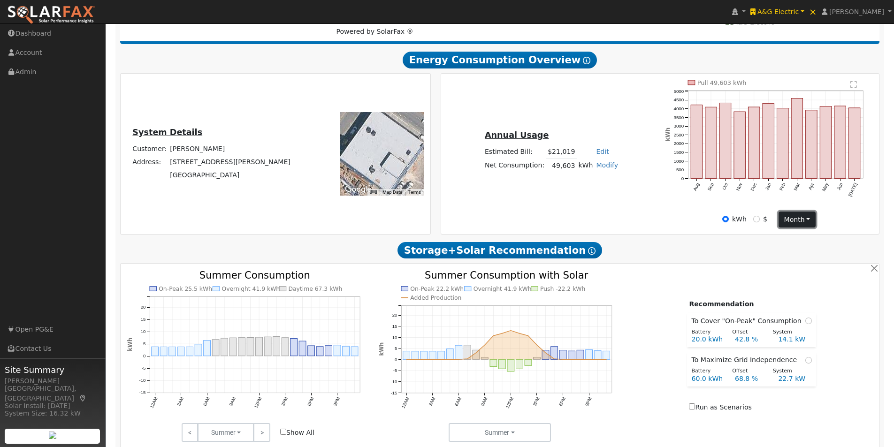
click at [785, 224] on button "month" at bounding box center [797, 220] width 37 height 16
click at [791, 245] on link "Day" at bounding box center [811, 238] width 65 height 13
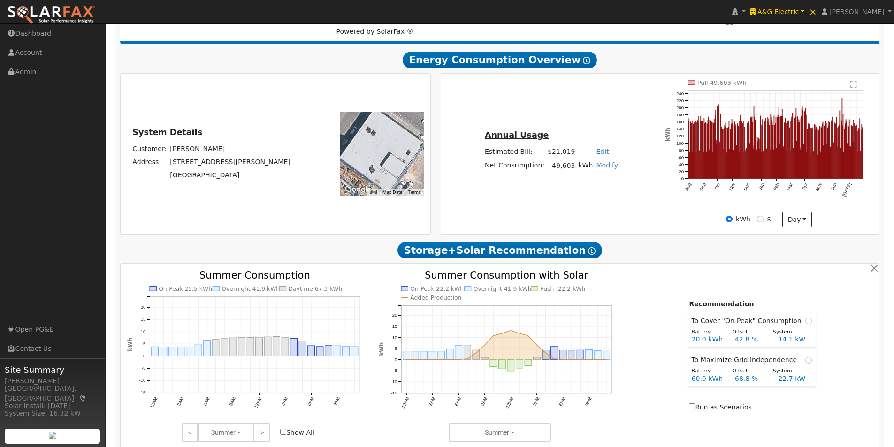
click at [855, 87] on text "" at bounding box center [854, 85] width 7 height 8
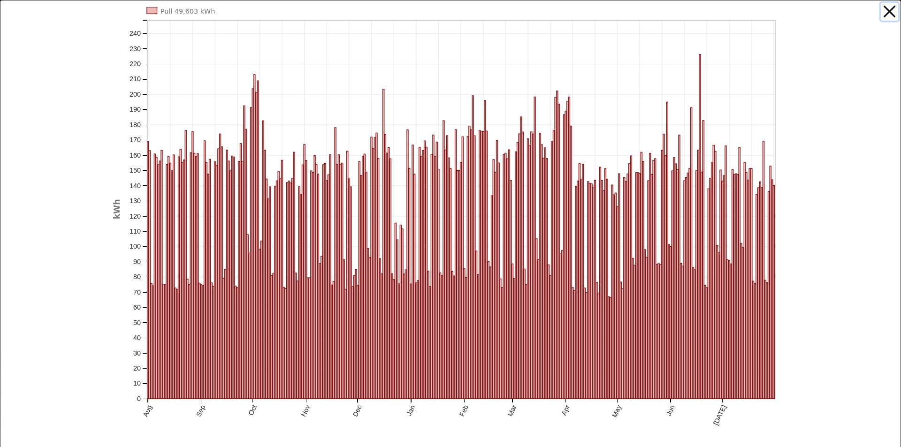
drag, startPoint x: 880, startPoint y: 14, endPoint x: 619, endPoint y: 96, distance: 274.1
click at [881, 14] on button "button" at bounding box center [890, 12] width 18 height 18
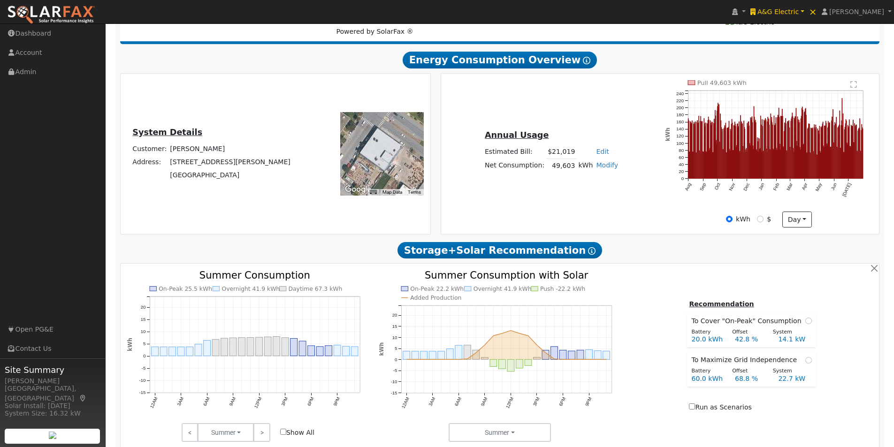
click at [383, 152] on div at bounding box center [382, 154] width 84 height 84
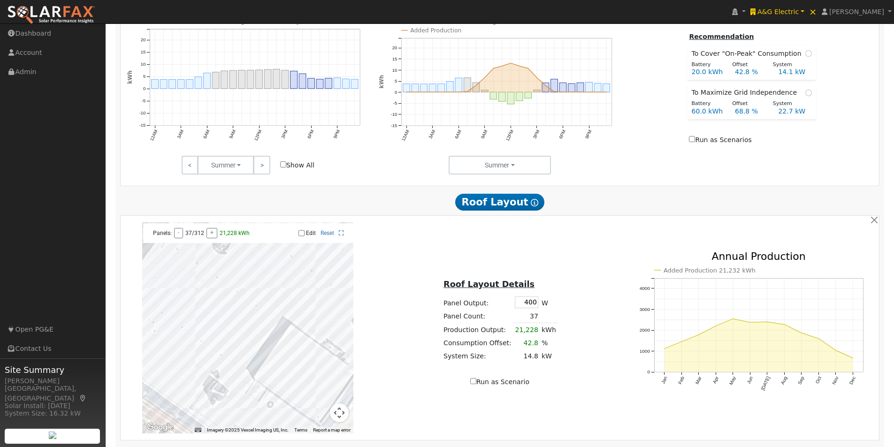
scroll to position [521, 0]
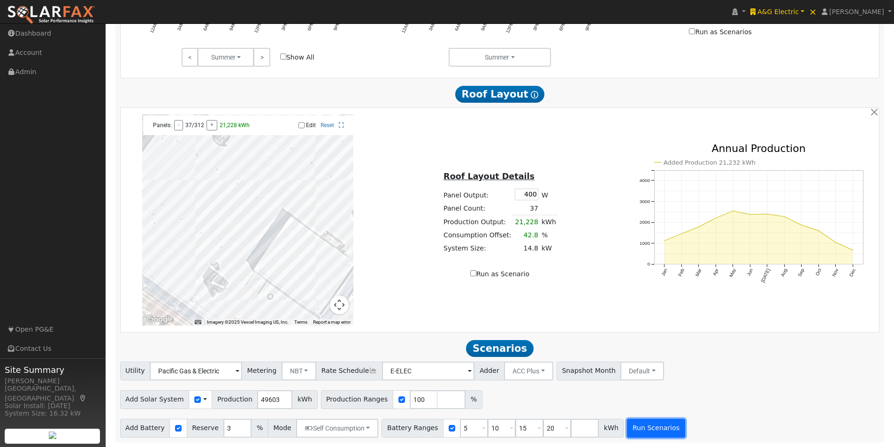
click at [636, 425] on button "Run Scenarios" at bounding box center [656, 428] width 58 height 19
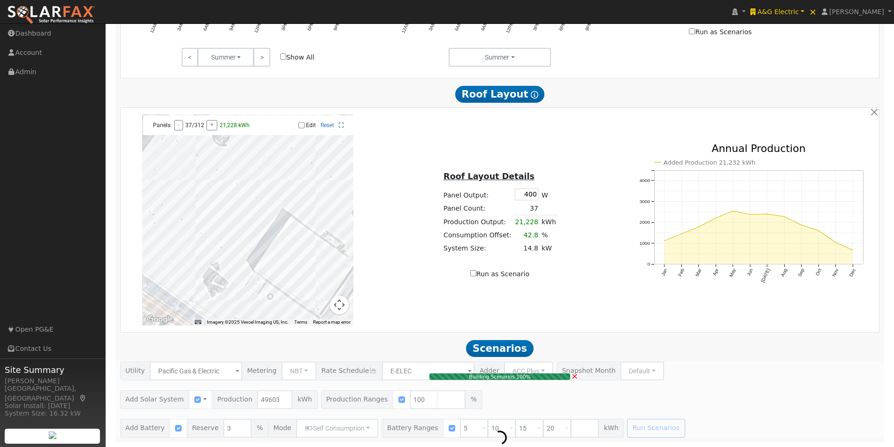
type input "33.1"
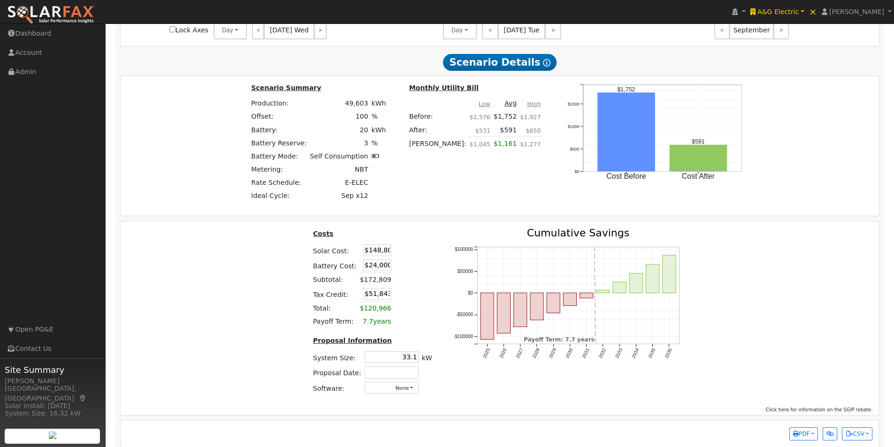
scroll to position [1231, 0]
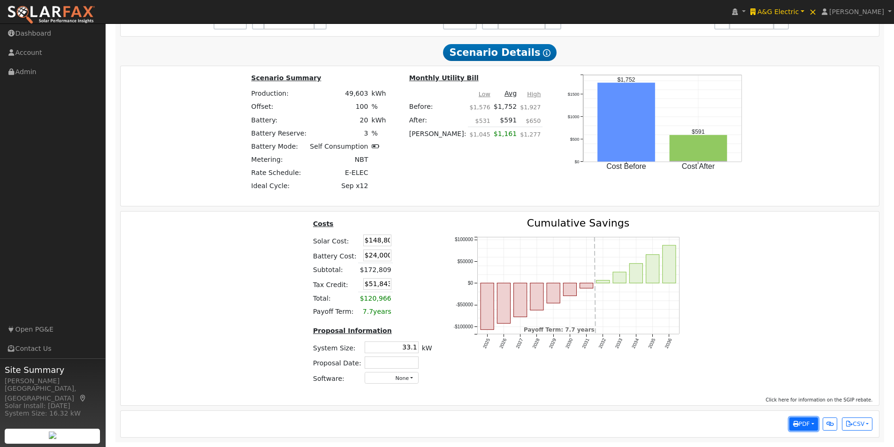
click at [800, 422] on span "PDF" at bounding box center [801, 424] width 17 height 7
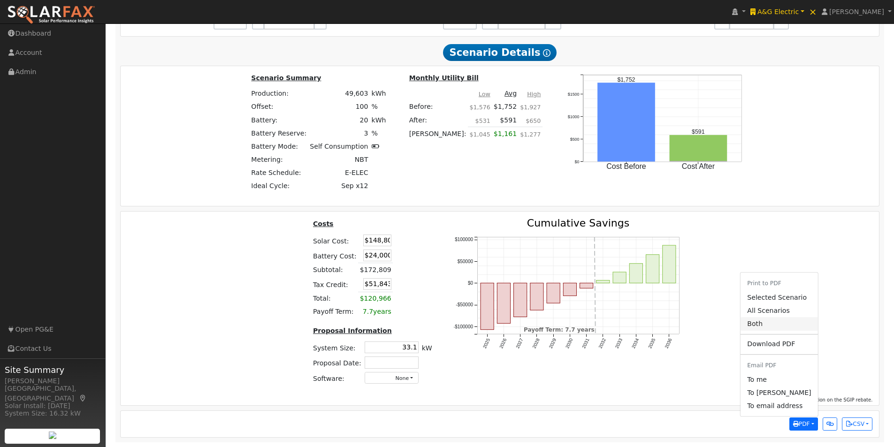
click at [768, 326] on link "Both" at bounding box center [779, 324] width 77 height 13
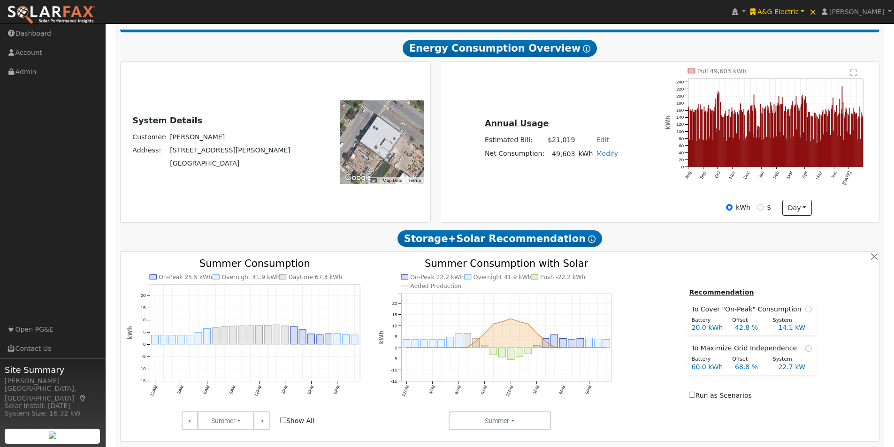
scroll to position [151, 0]
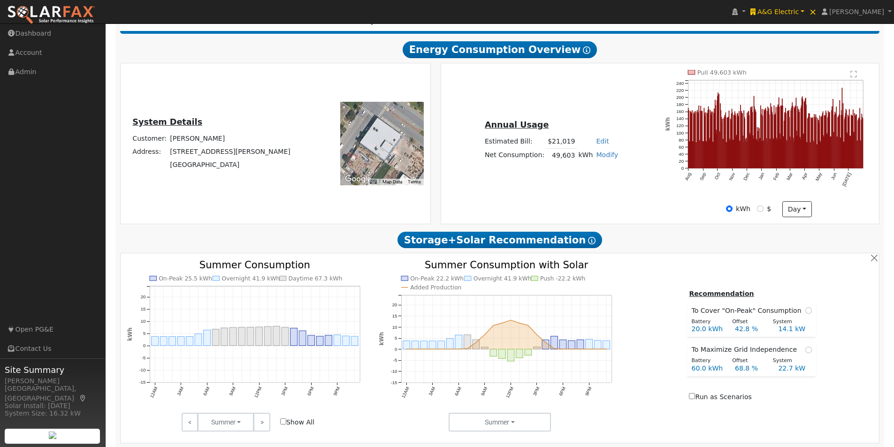
click at [853, 77] on text "" at bounding box center [854, 74] width 7 height 8
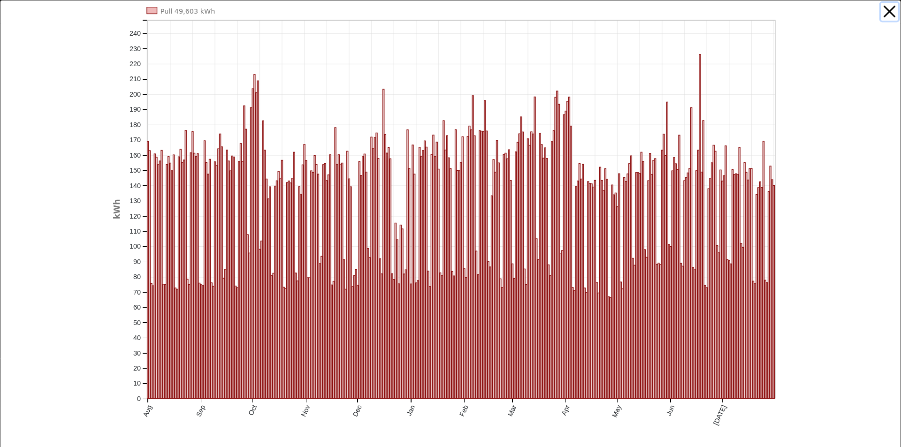
click at [888, 8] on button "button" at bounding box center [890, 12] width 18 height 18
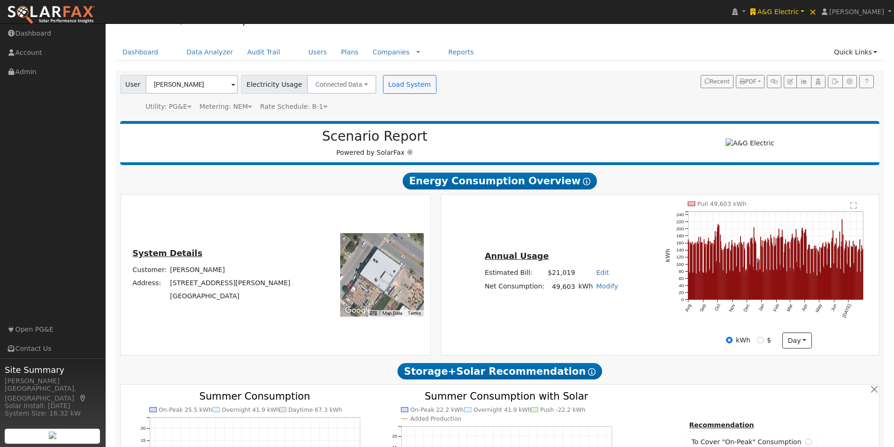
scroll to position [0, 0]
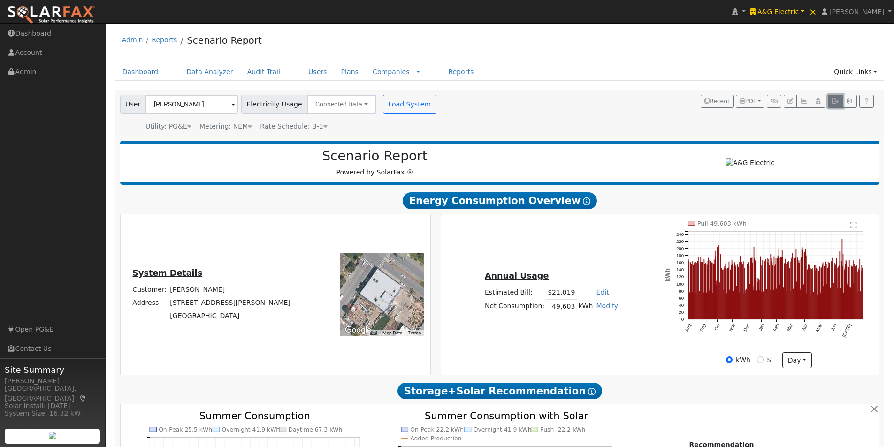
click at [833, 100] on icon "button" at bounding box center [835, 102] width 7 height 6
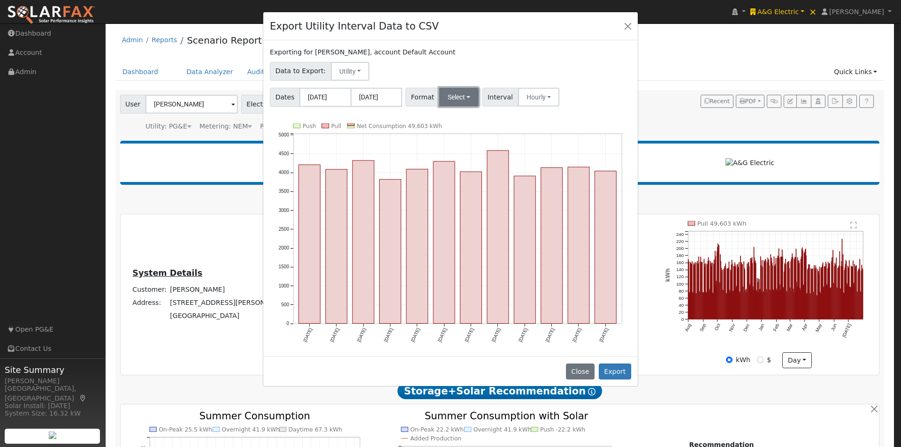
click at [451, 94] on button "Select" at bounding box center [459, 97] width 40 height 19
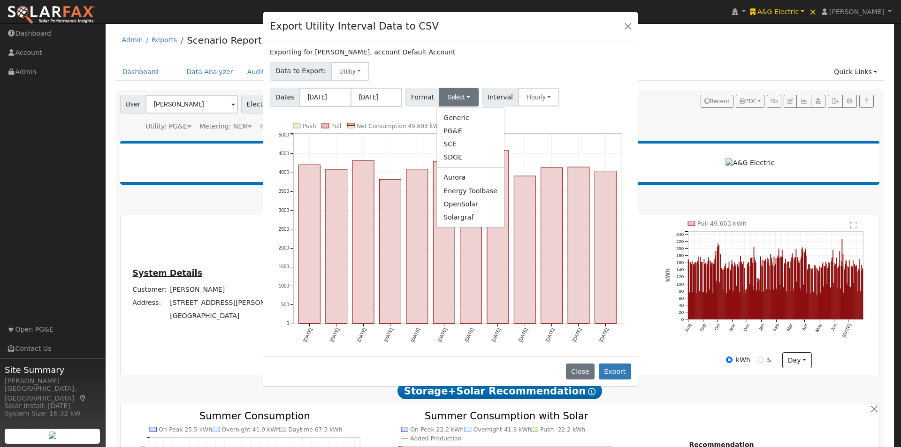
click at [590, 119] on div "Exporting for Curtis Mitchell, account Default Account Data to Export: Utility …" at bounding box center [450, 198] width 375 height 316
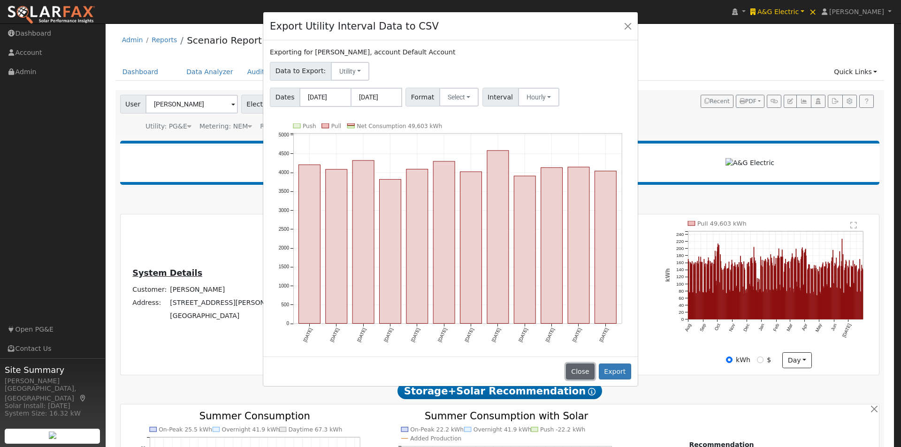
drag, startPoint x: 584, startPoint y: 366, endPoint x: 682, endPoint y: 265, distance: 140.4
click at [585, 365] on button "Close" at bounding box center [580, 372] width 29 height 16
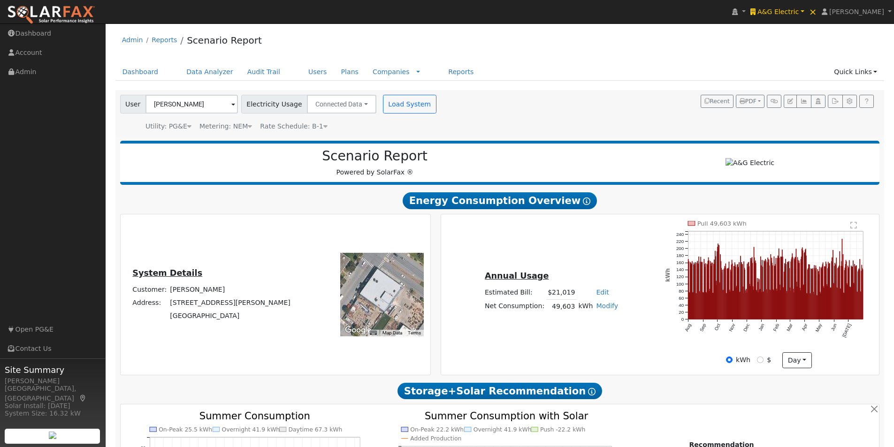
click at [854, 228] on text "" at bounding box center [854, 226] width 7 height 8
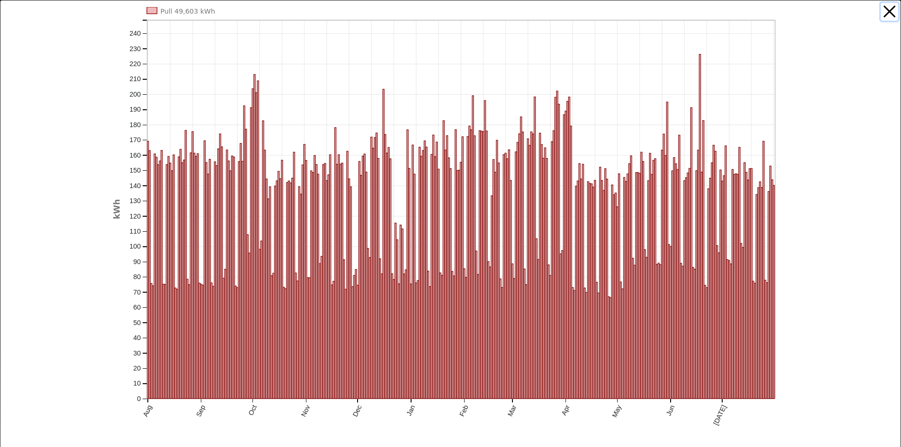
click at [882, 8] on button "button" at bounding box center [890, 12] width 18 height 18
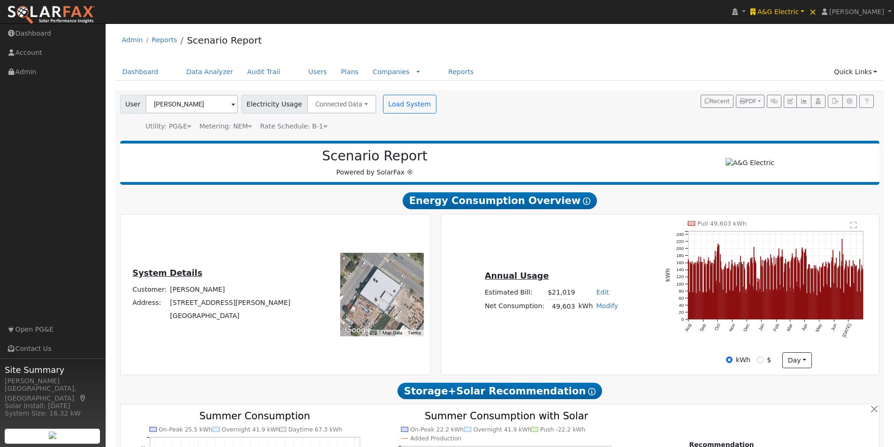
click at [855, 229] on text "" at bounding box center [854, 226] width 7 height 8
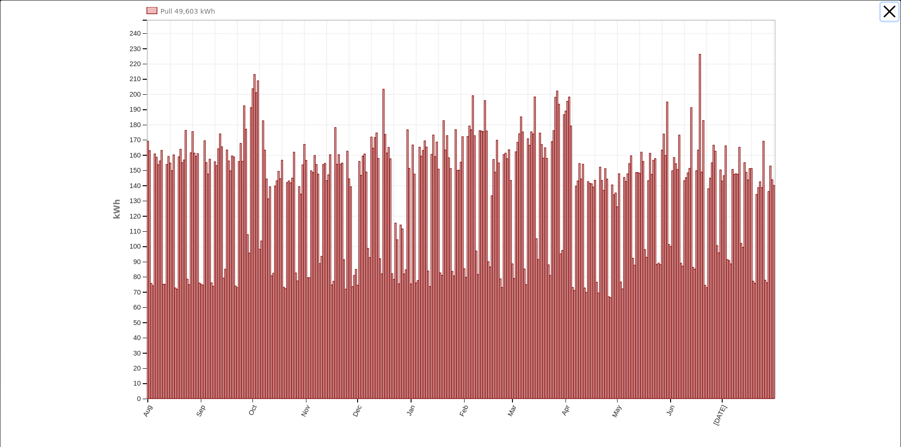
drag, startPoint x: 882, startPoint y: 11, endPoint x: 712, endPoint y: 106, distance: 194.7
click at [881, 12] on button "button" at bounding box center [890, 12] width 18 height 18
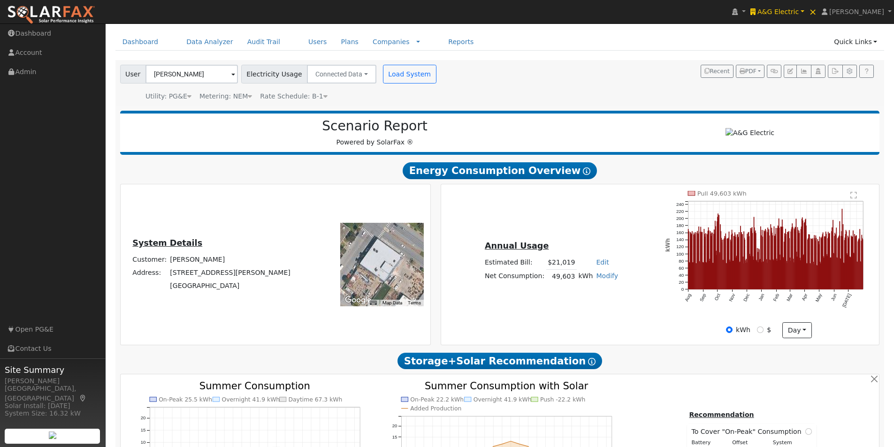
scroll to position [47, 0]
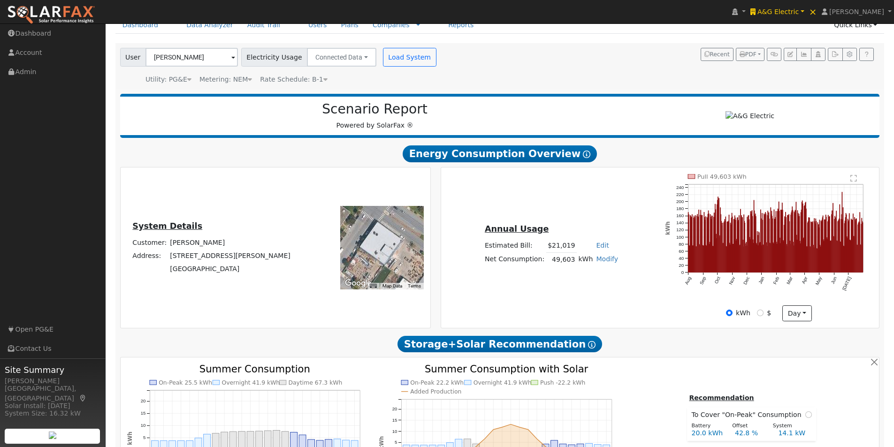
click at [310, 79] on span "Rate Schedule: B-1" at bounding box center [293, 80] width 67 height 8
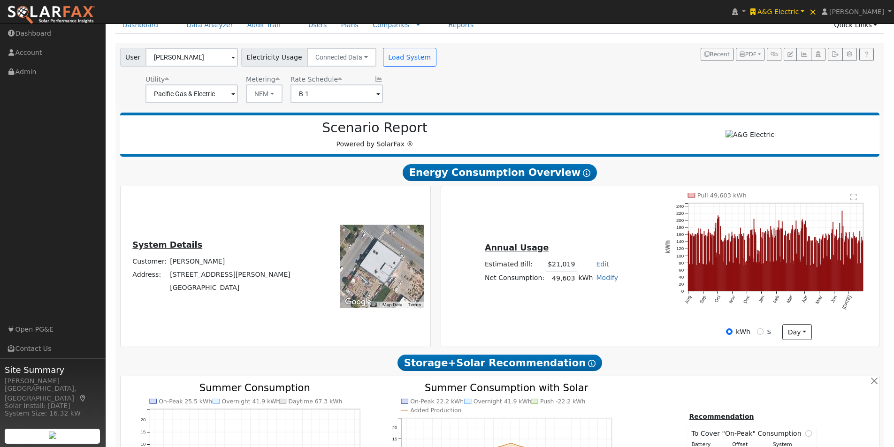
click at [375, 80] on icon at bounding box center [379, 79] width 8 height 7
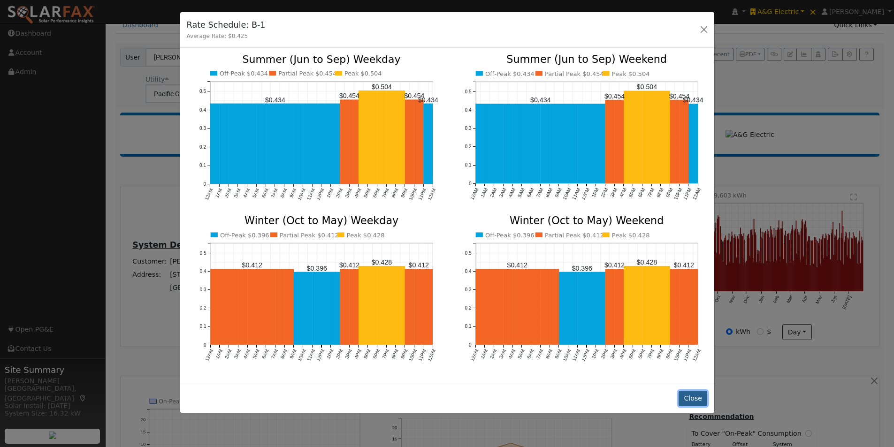
click at [694, 394] on button "Close" at bounding box center [693, 399] width 29 height 16
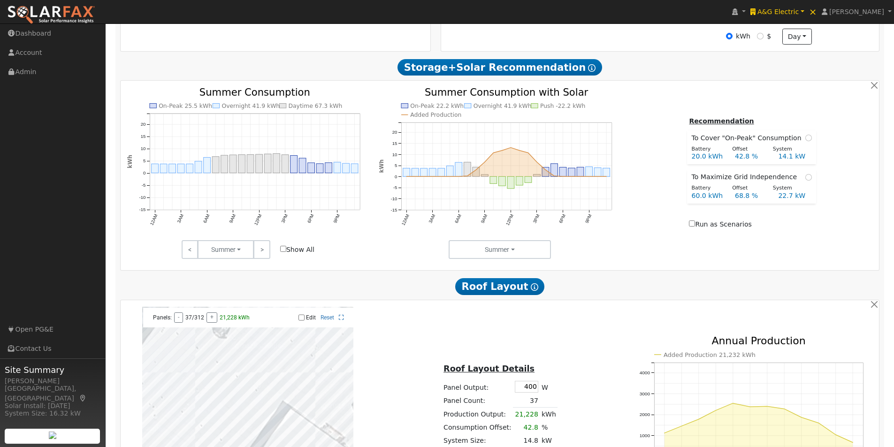
scroll to position [329, 0]
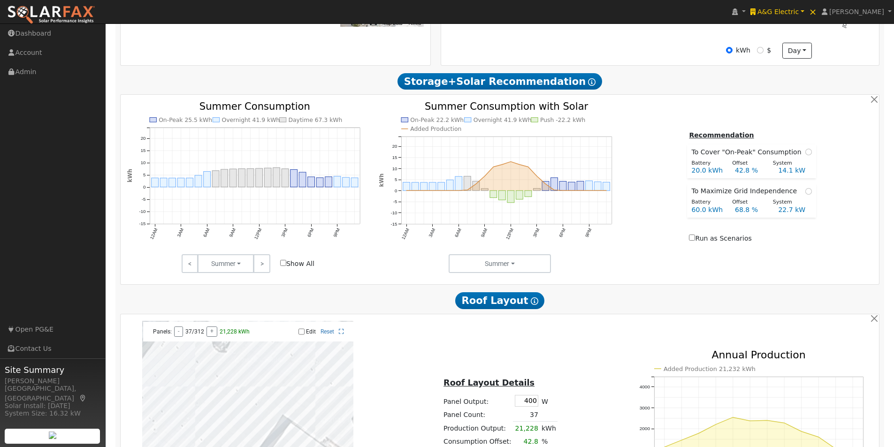
click at [284, 265] on input "Show All" at bounding box center [283, 263] width 6 height 6
checkbox input "true"
click at [265, 265] on link ">" at bounding box center [261, 263] width 16 height 19
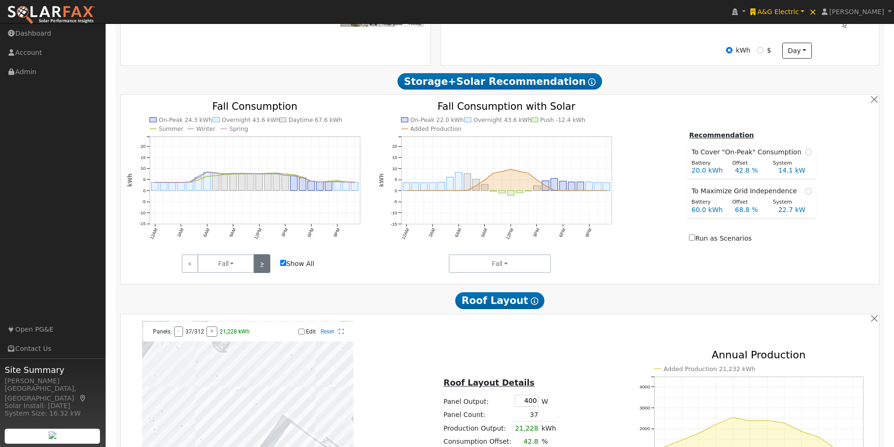
click at [265, 265] on link ">" at bounding box center [261, 263] width 16 height 19
click at [264, 264] on link ">" at bounding box center [261, 263] width 16 height 19
click at [191, 264] on link "<" at bounding box center [190, 263] width 16 height 19
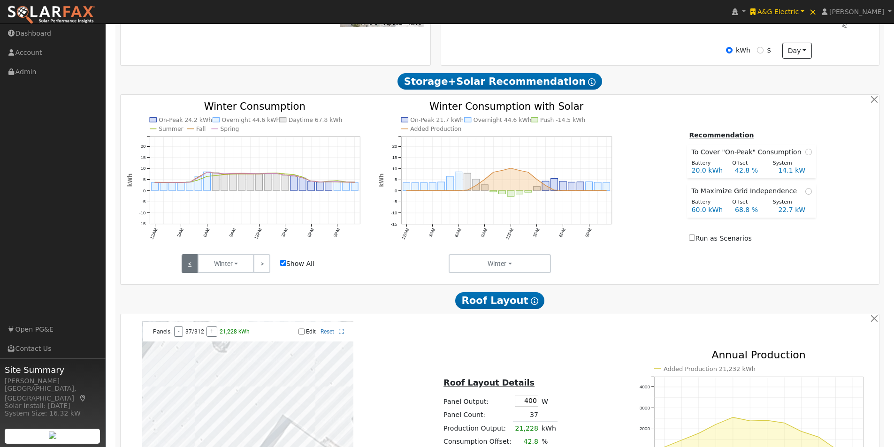
click at [191, 264] on link "<" at bounding box center [190, 263] width 16 height 19
click at [261, 268] on link ">" at bounding box center [261, 263] width 16 height 19
click at [262, 270] on link ">" at bounding box center [261, 263] width 16 height 19
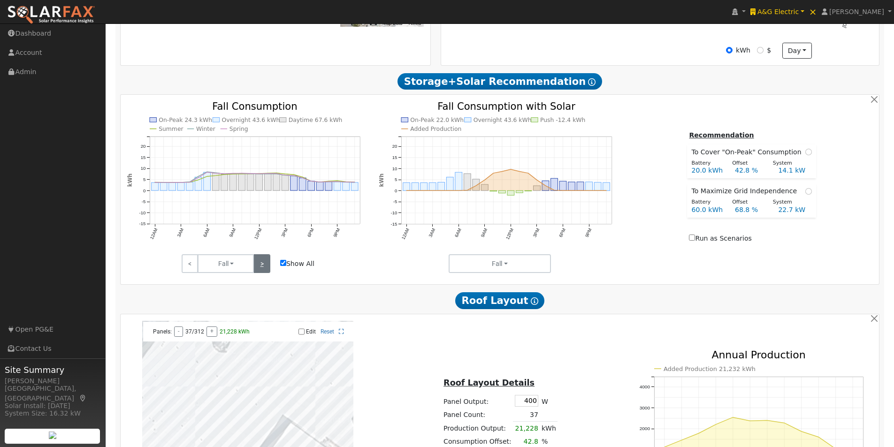
click at [262, 270] on link ">" at bounding box center [261, 263] width 16 height 19
click at [262, 269] on link ">" at bounding box center [261, 263] width 16 height 19
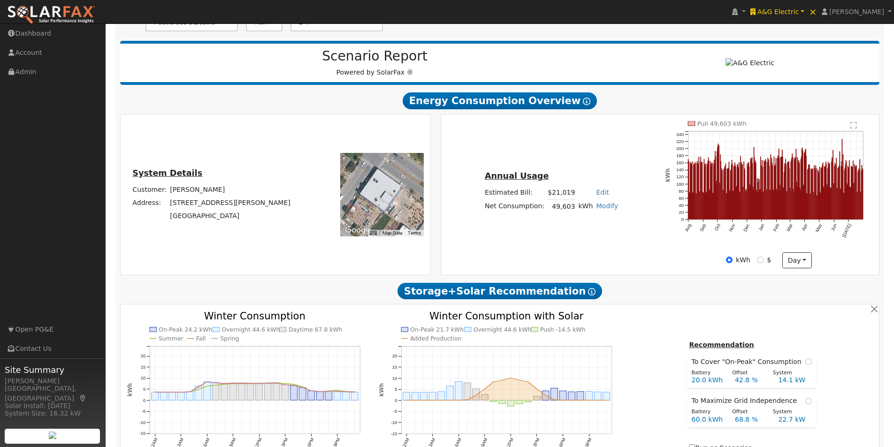
scroll to position [141, 0]
